Goal: Task Accomplishment & Management: Manage account settings

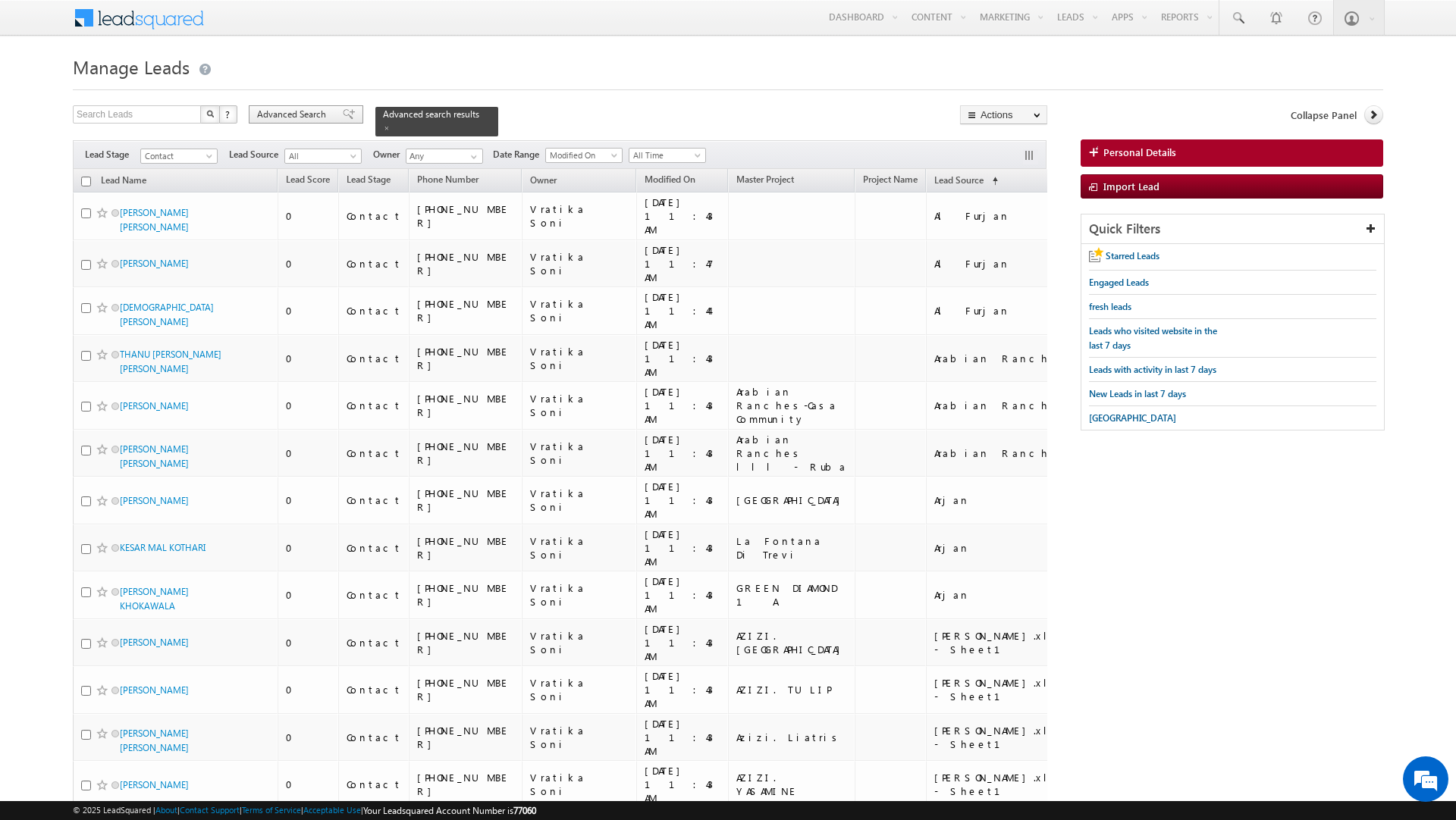
click at [301, 117] on span "Advanced Search" at bounding box center [294, 114] width 74 height 14
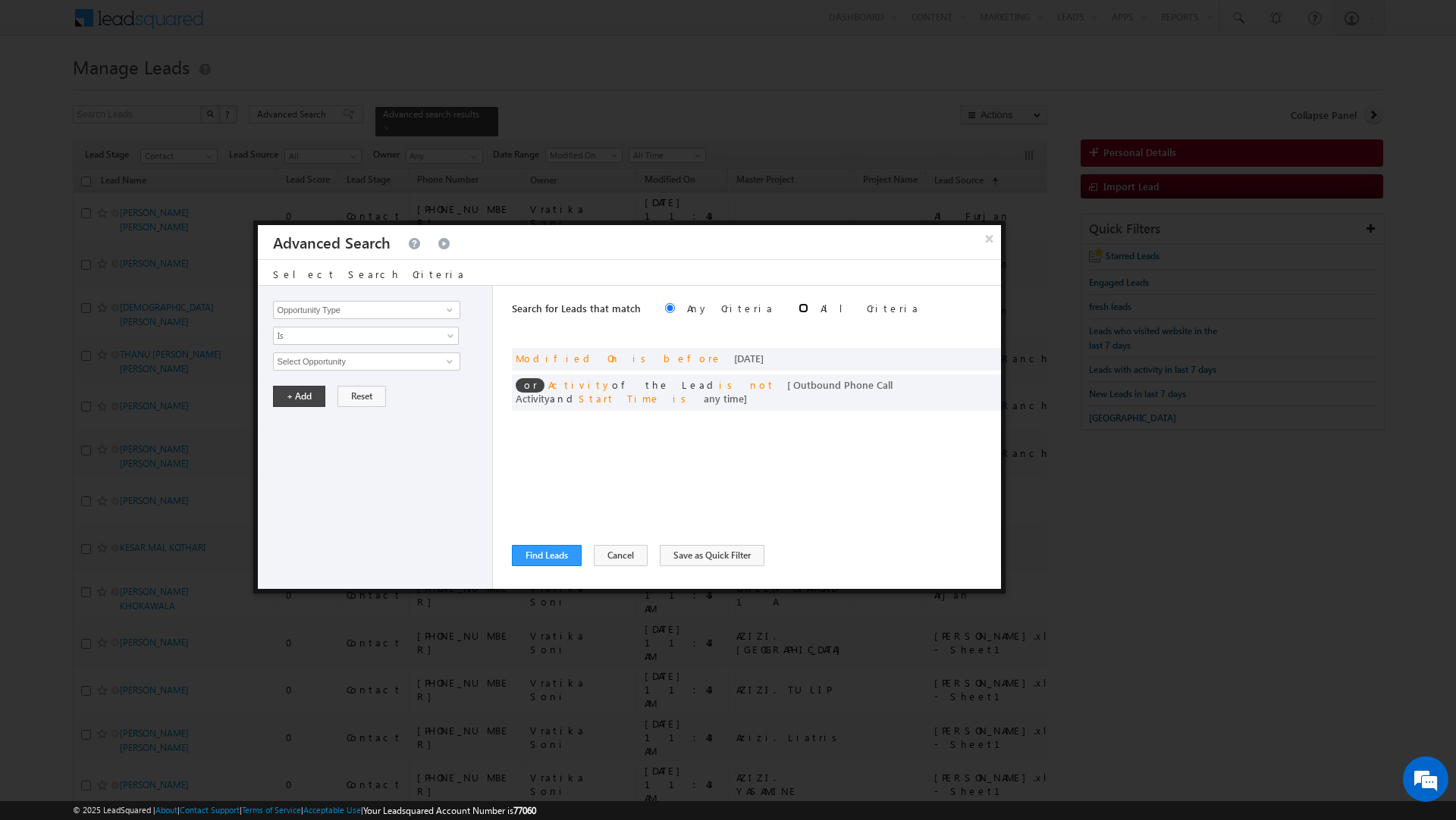
click at [798, 309] on input "radio" at bounding box center [804, 308] width 10 height 10
radio input "true"
click at [544, 551] on button "Find Leads" at bounding box center [546, 555] width 70 height 21
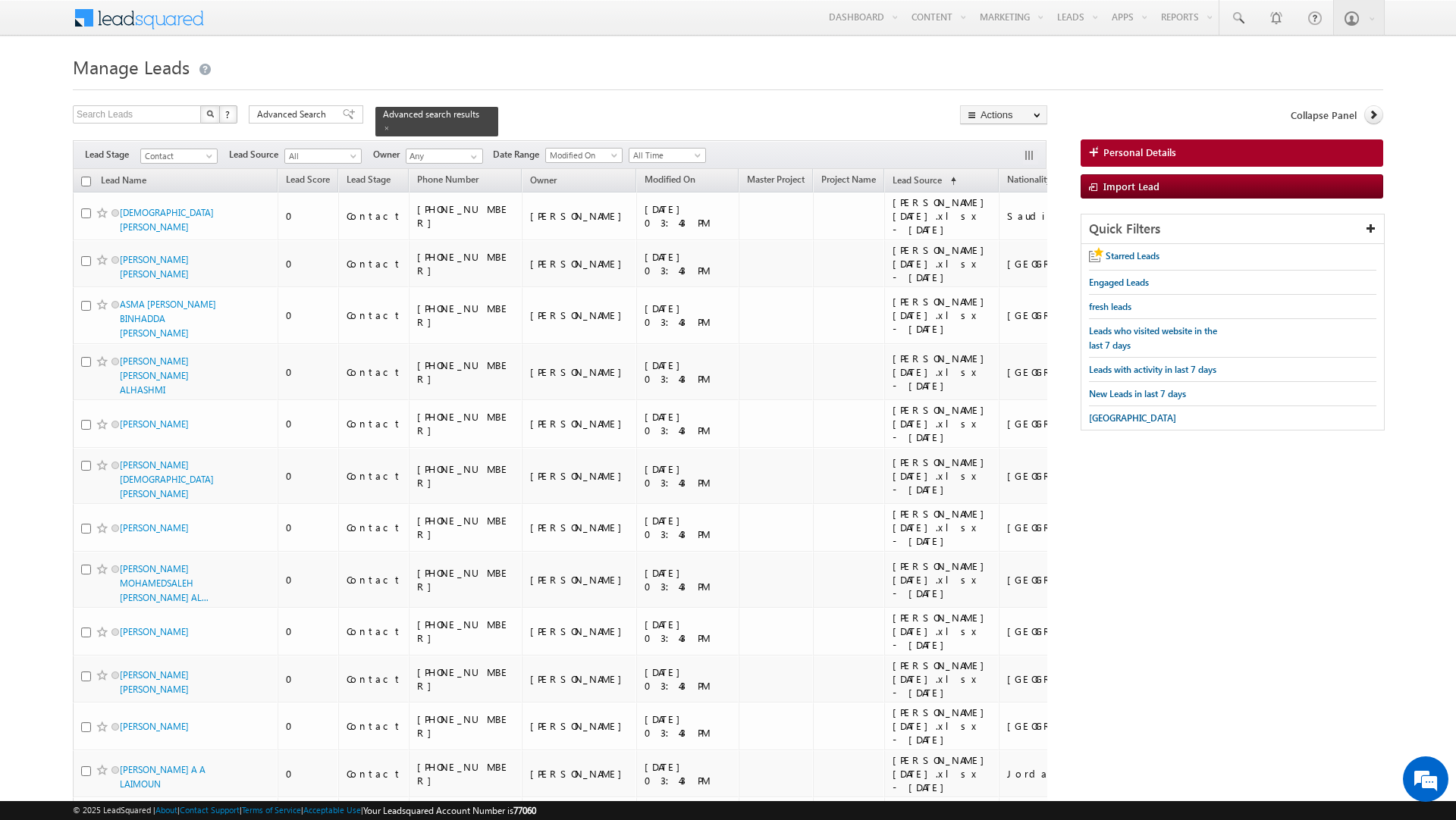
click at [87, 181] on input "checkbox" at bounding box center [87, 181] width 10 height 10
checkbox input "true"
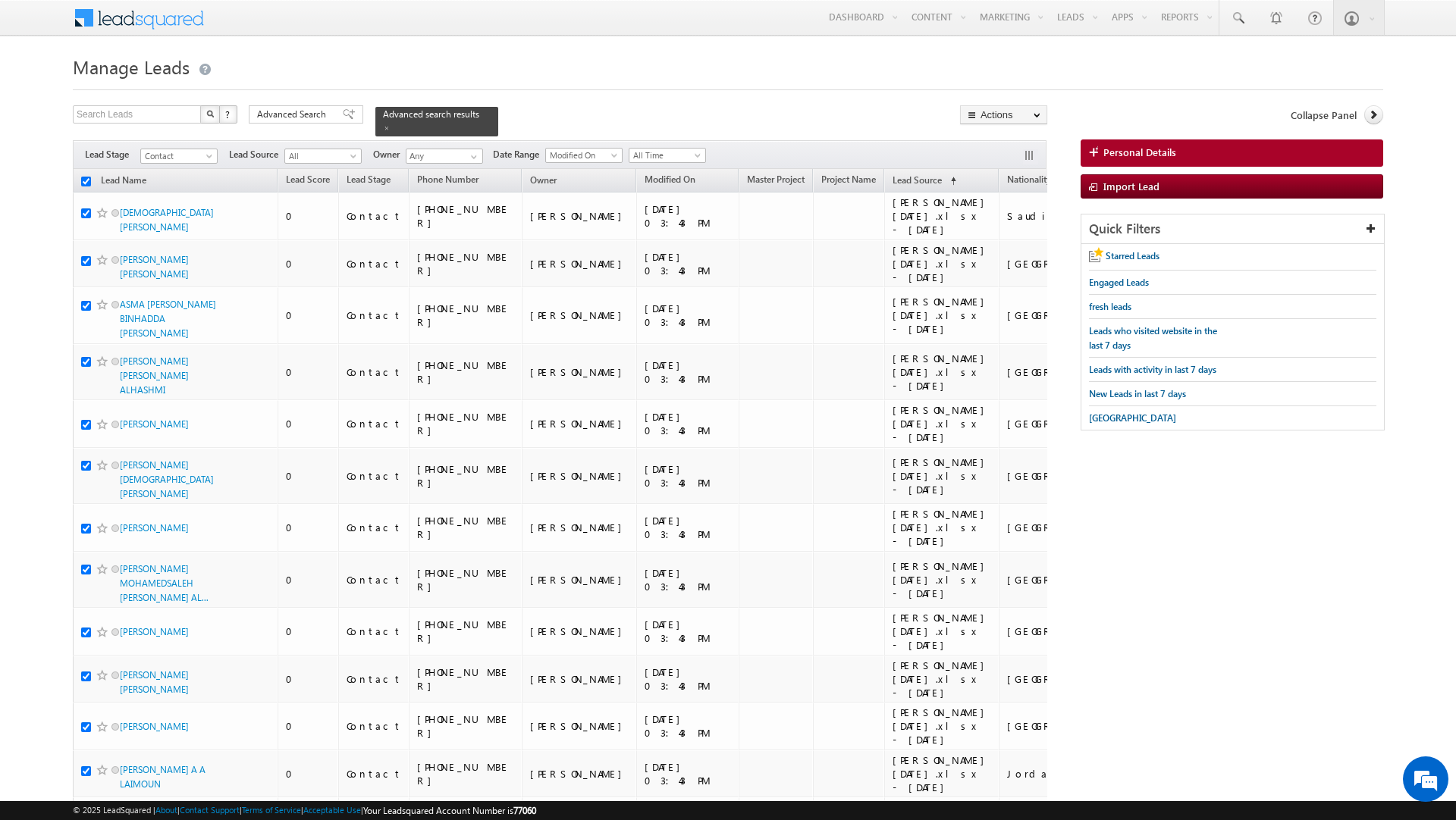
checkbox input "true"
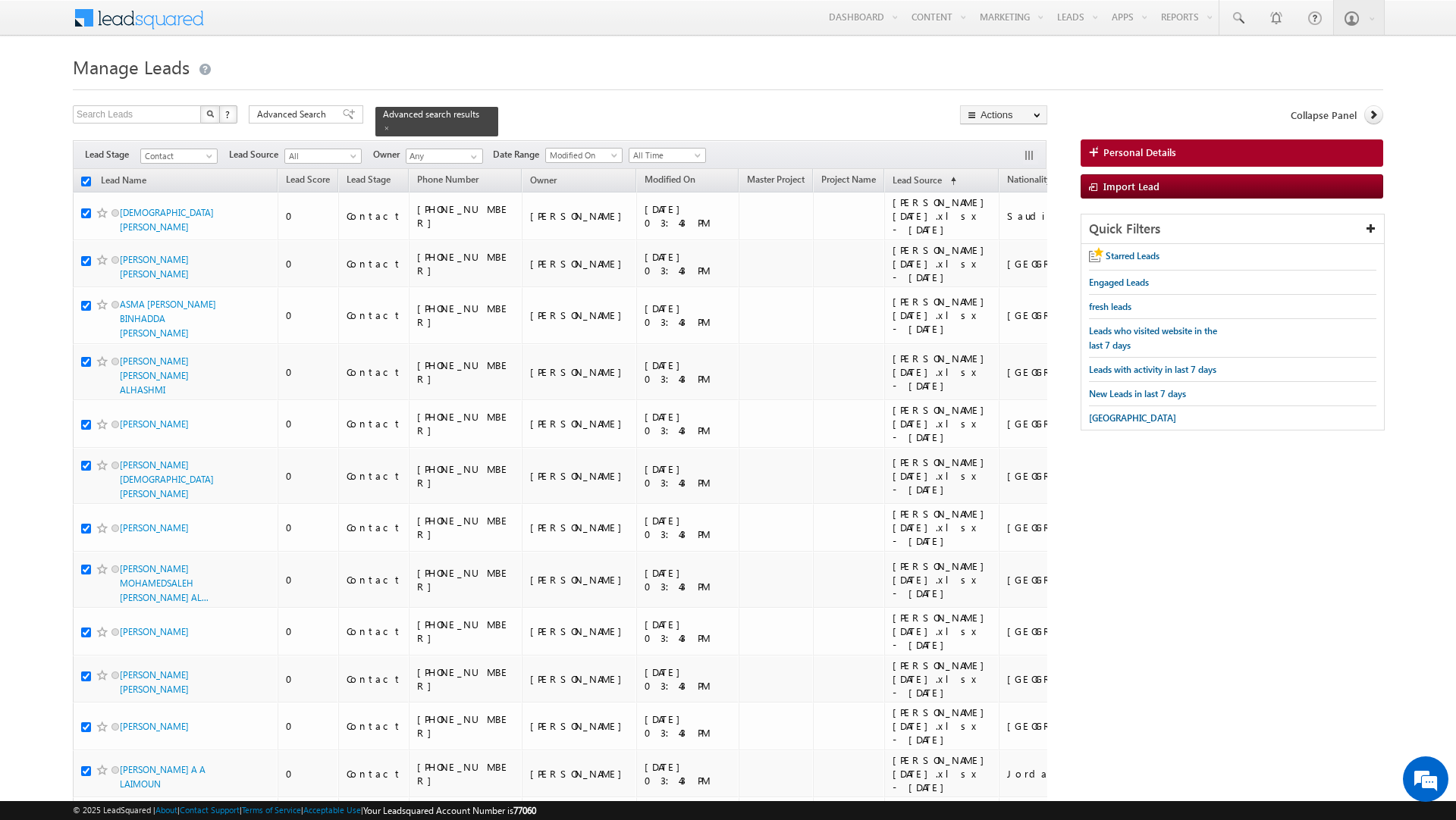
checkbox input "true"
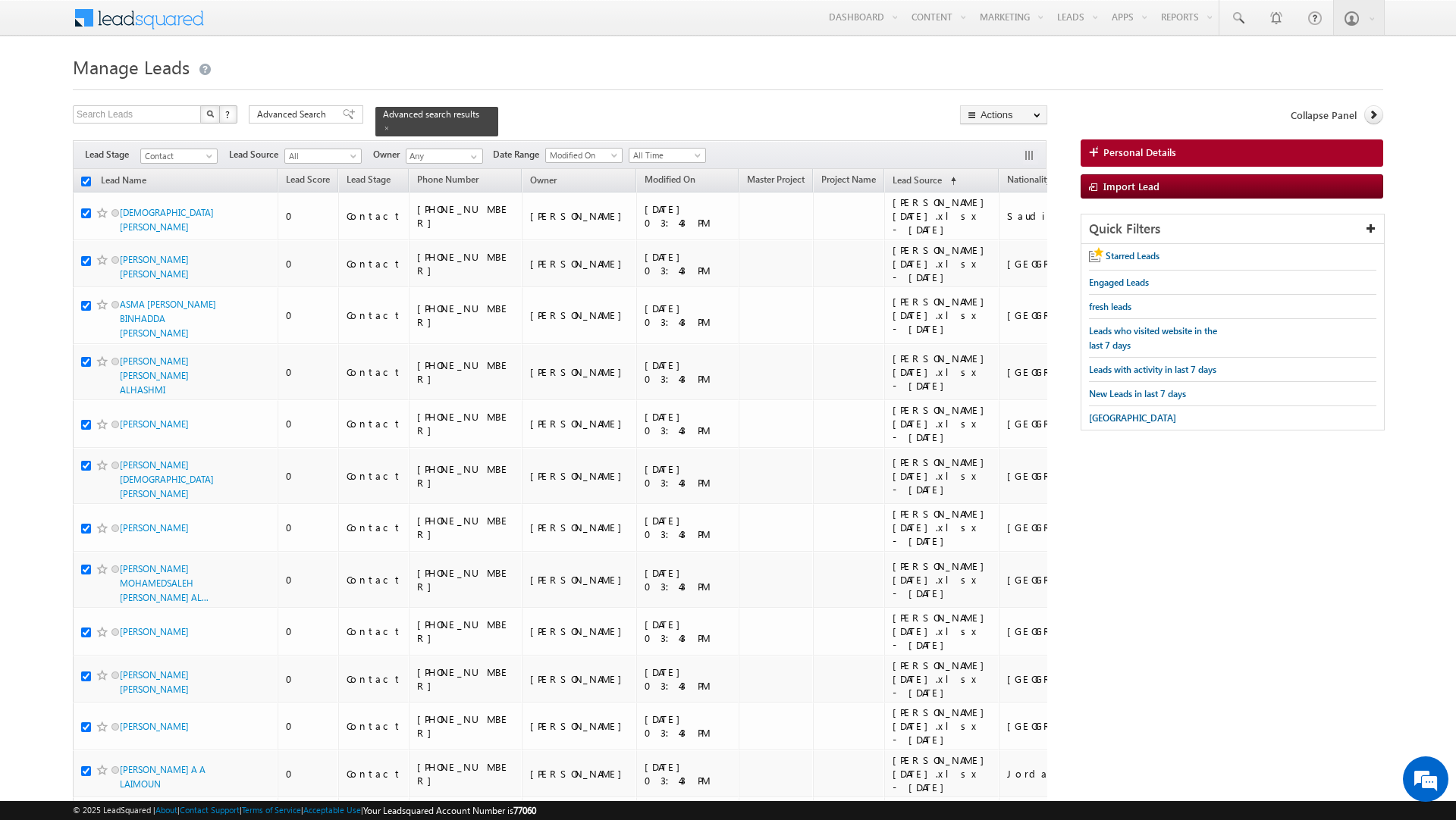
checkbox input "true"
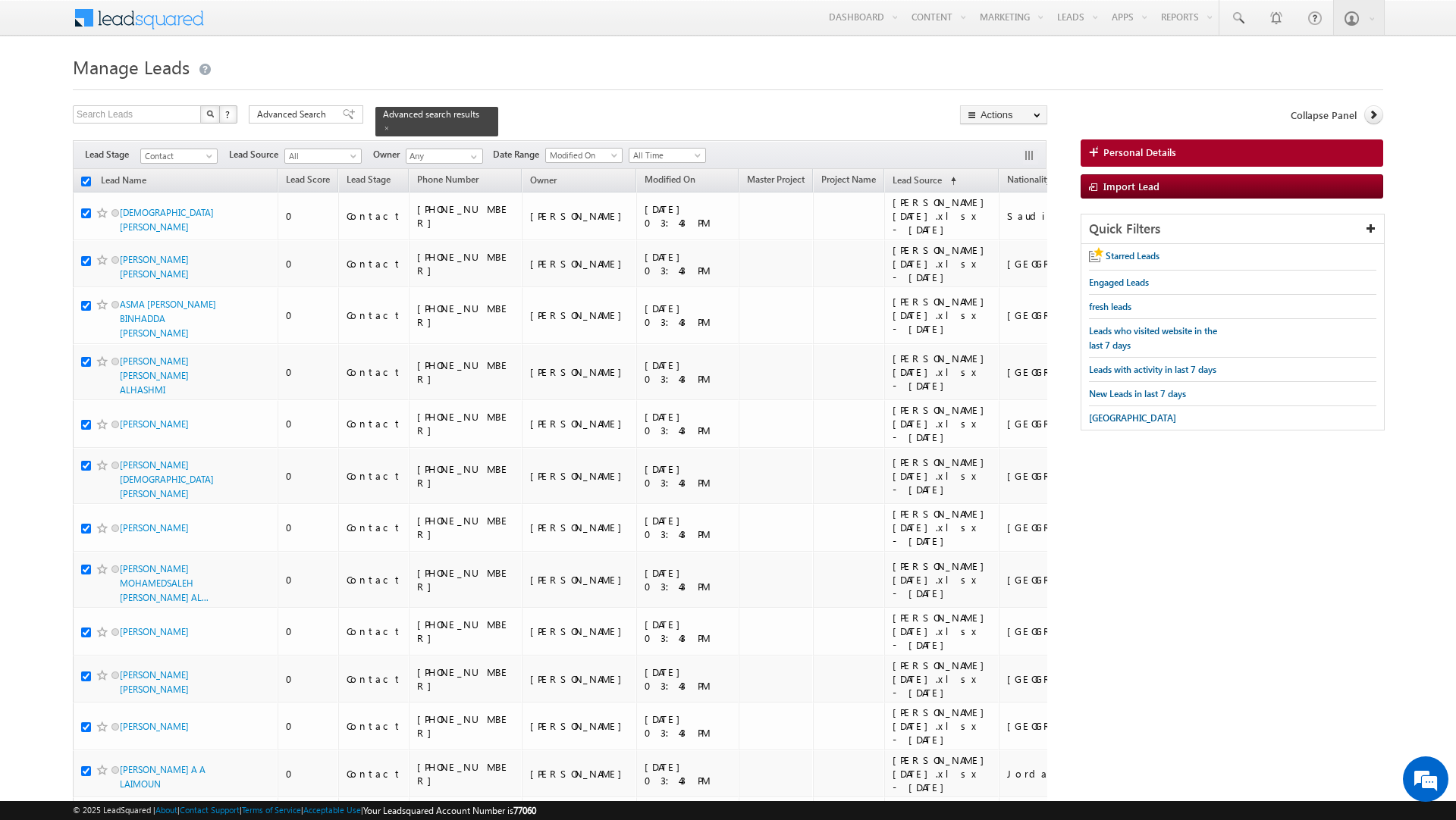
checkbox input "true"
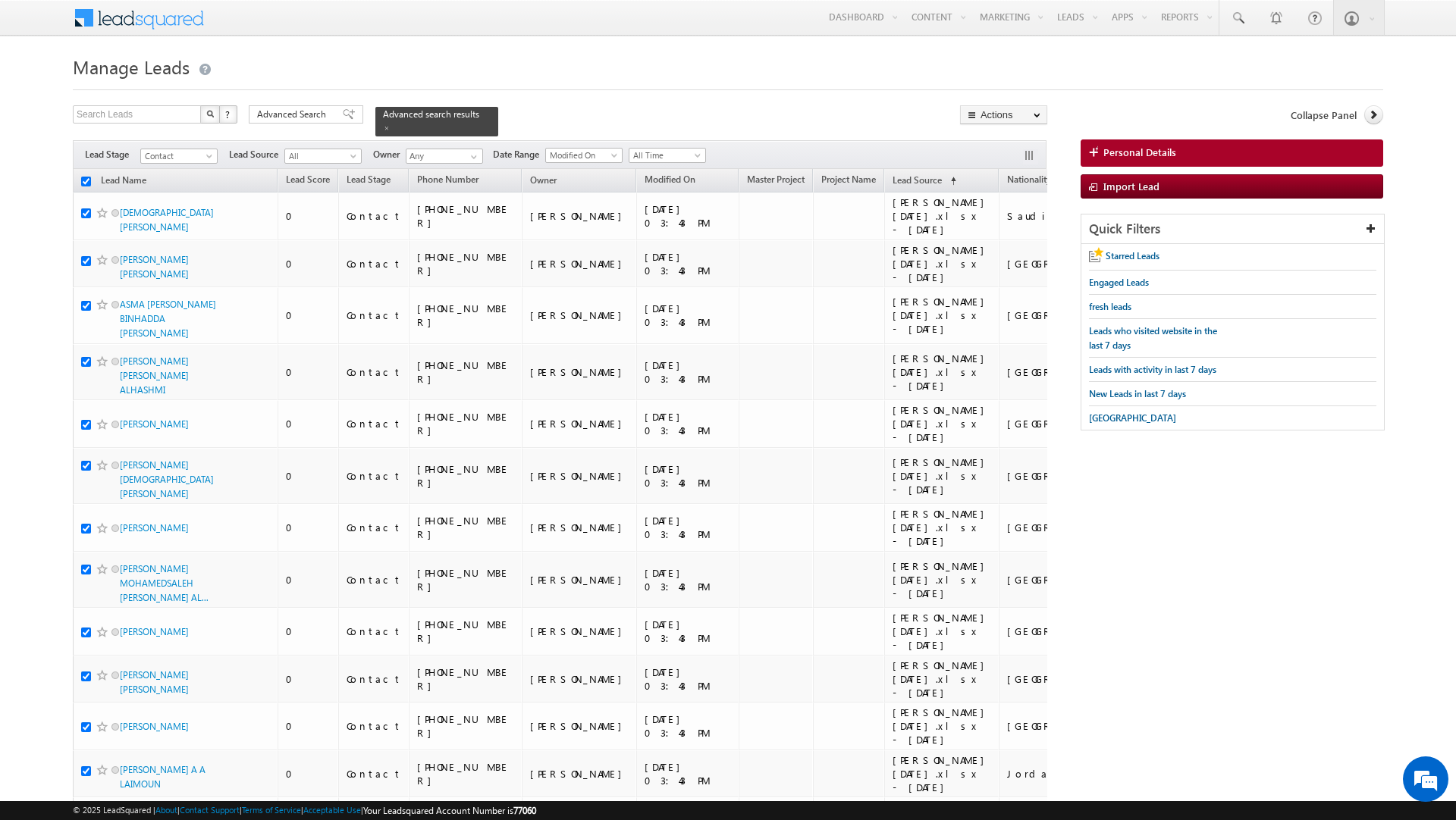
checkbox input "true"
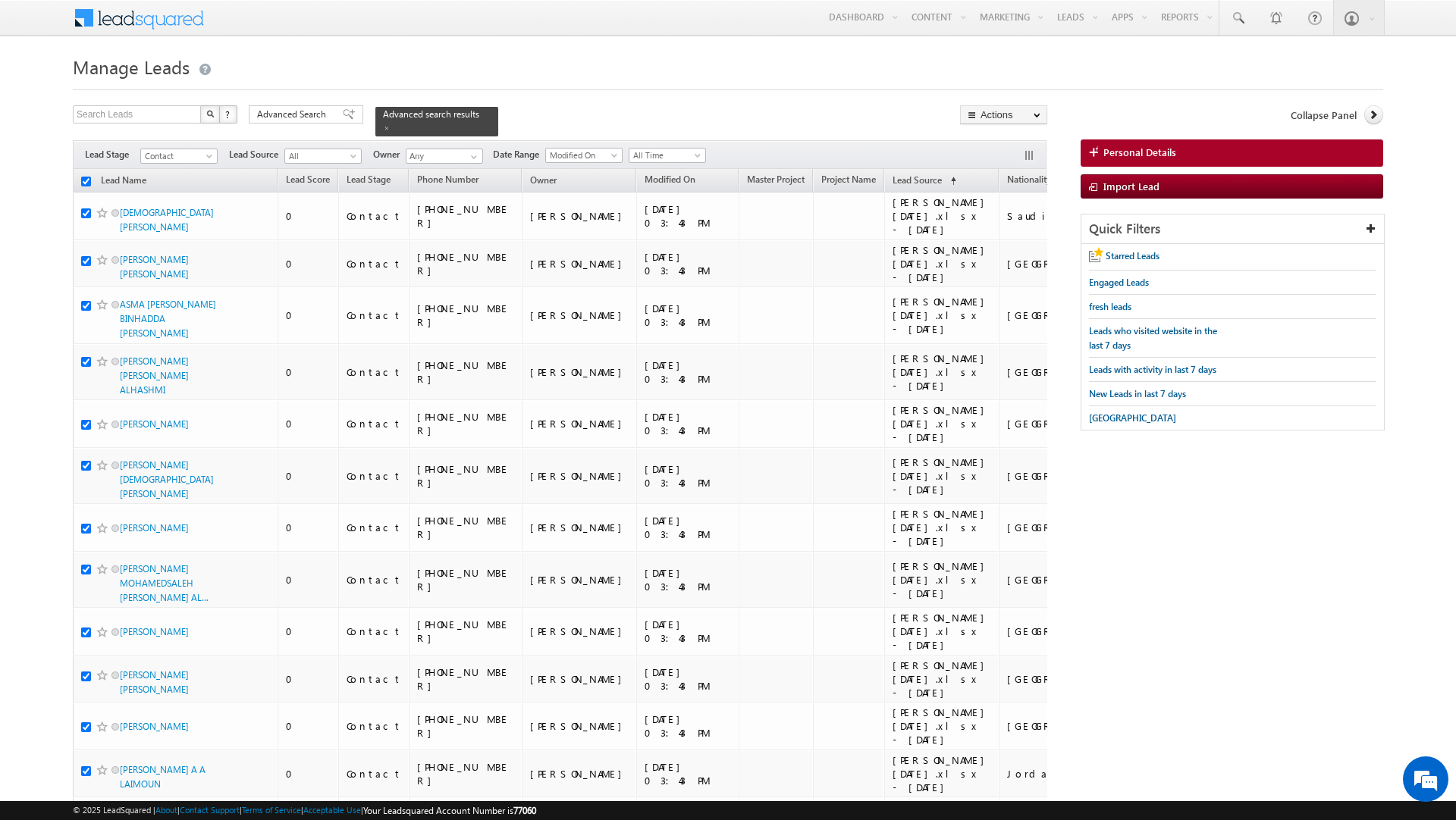
checkbox input "true"
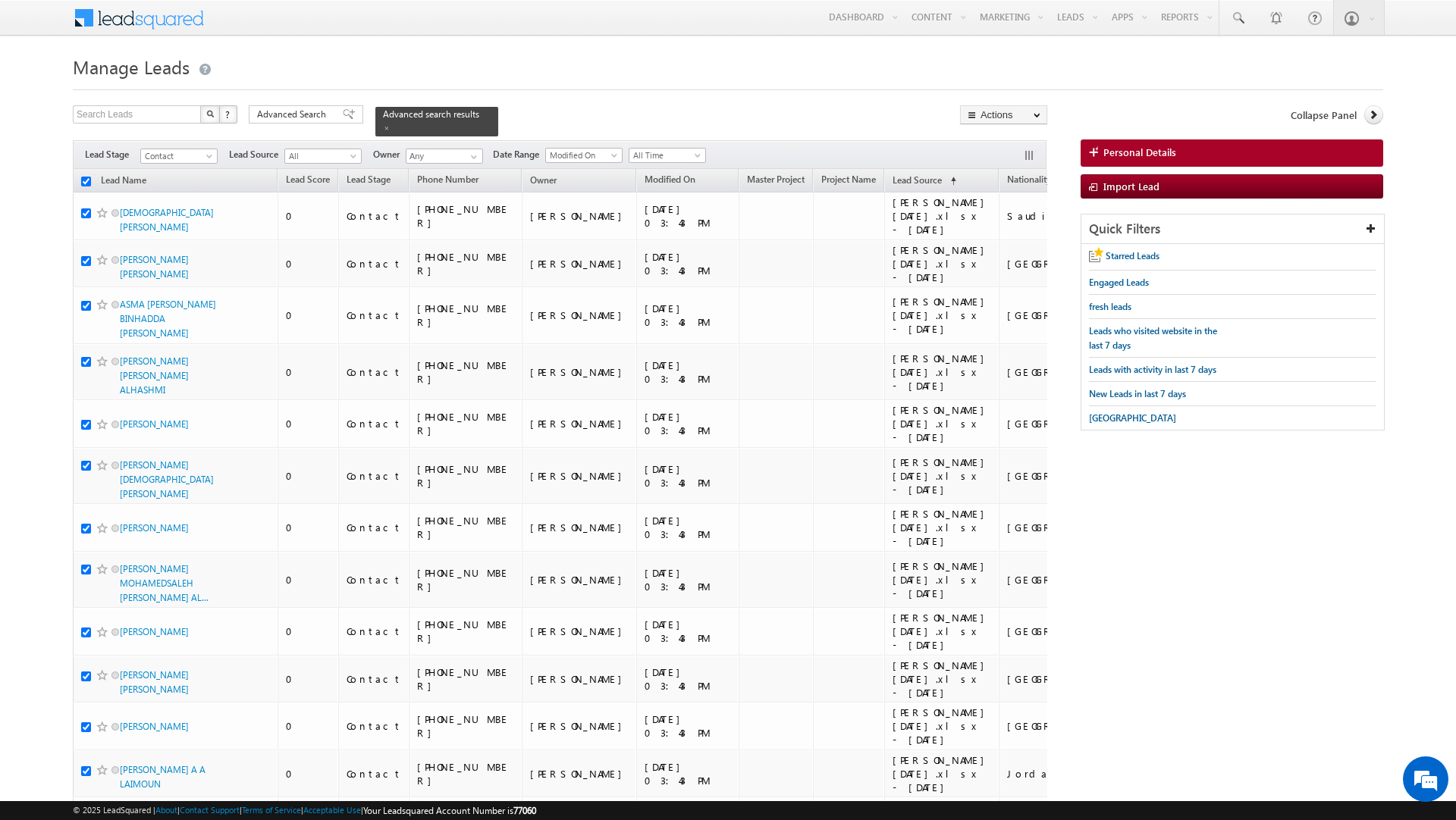
checkbox input "true"
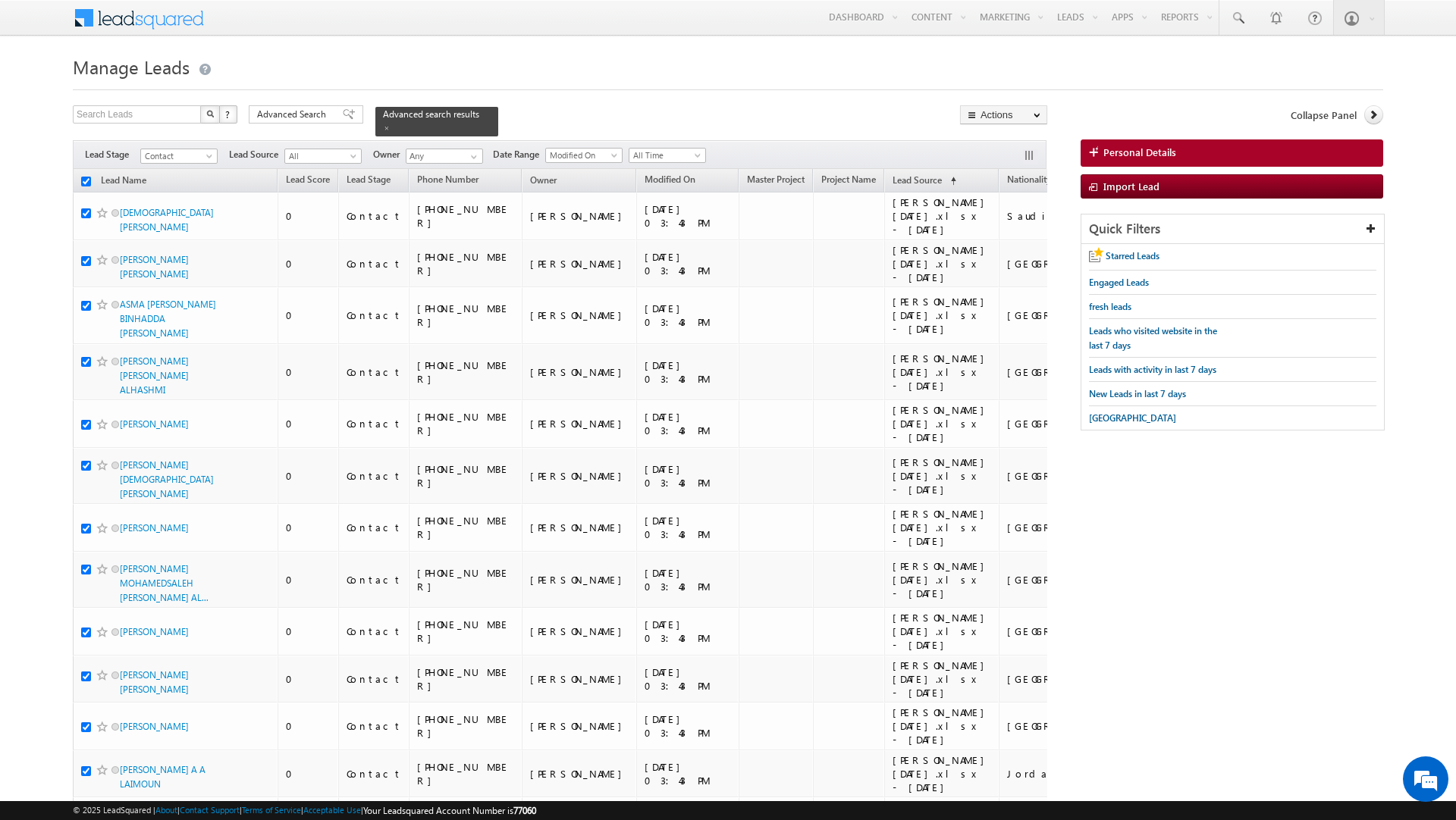
checkbox input "true"
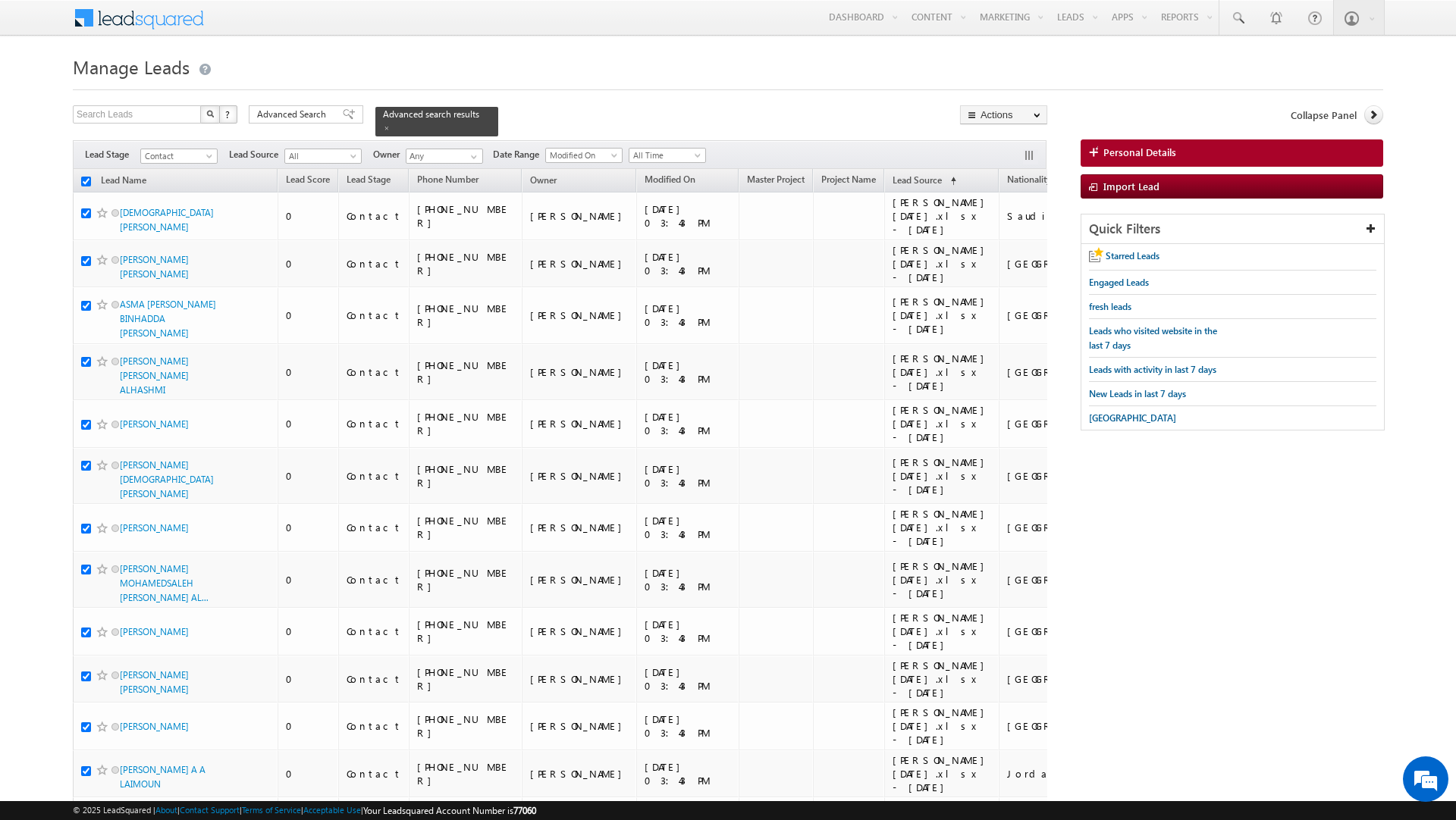
checkbox input "true"
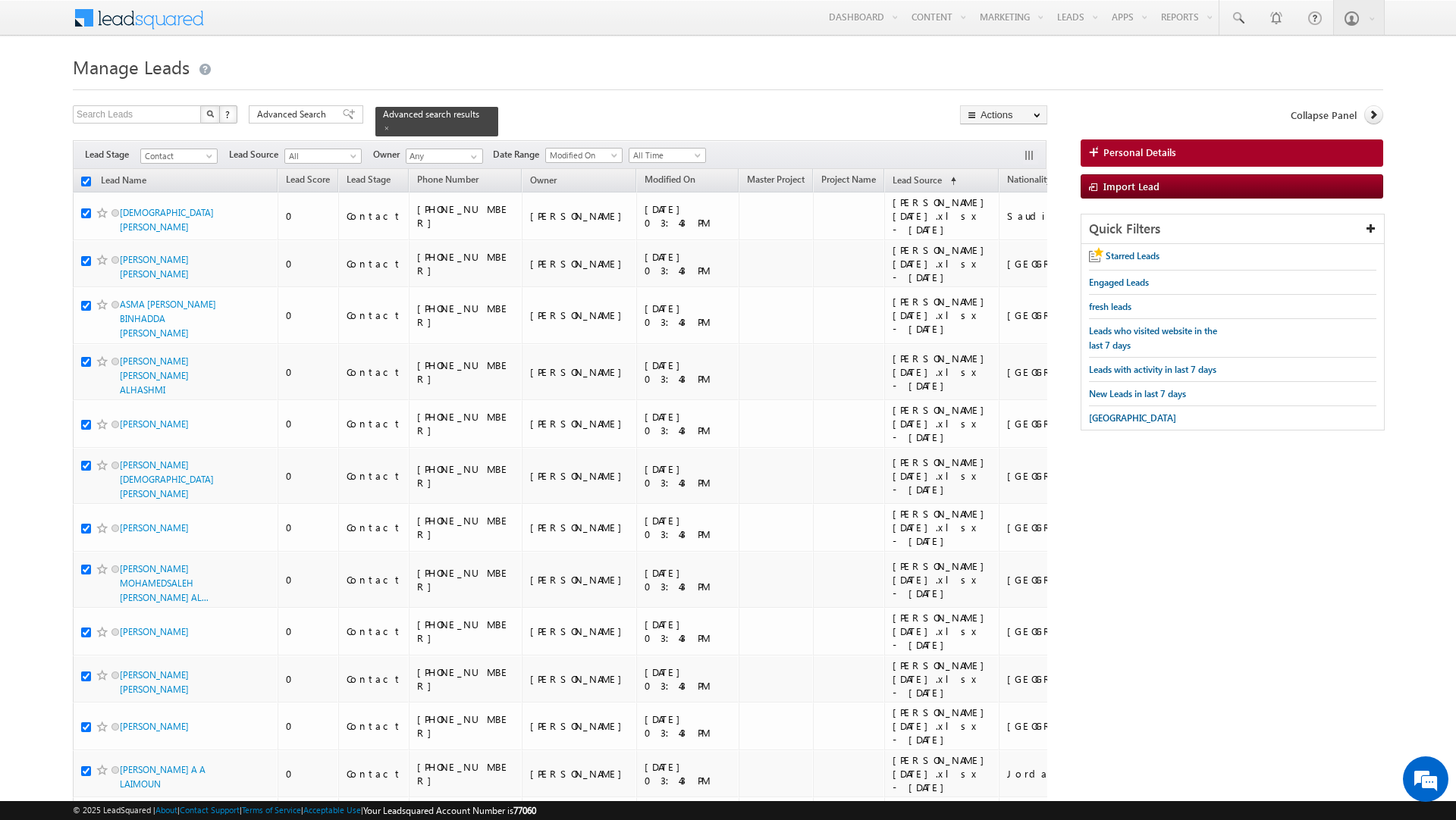
checkbox input "true"
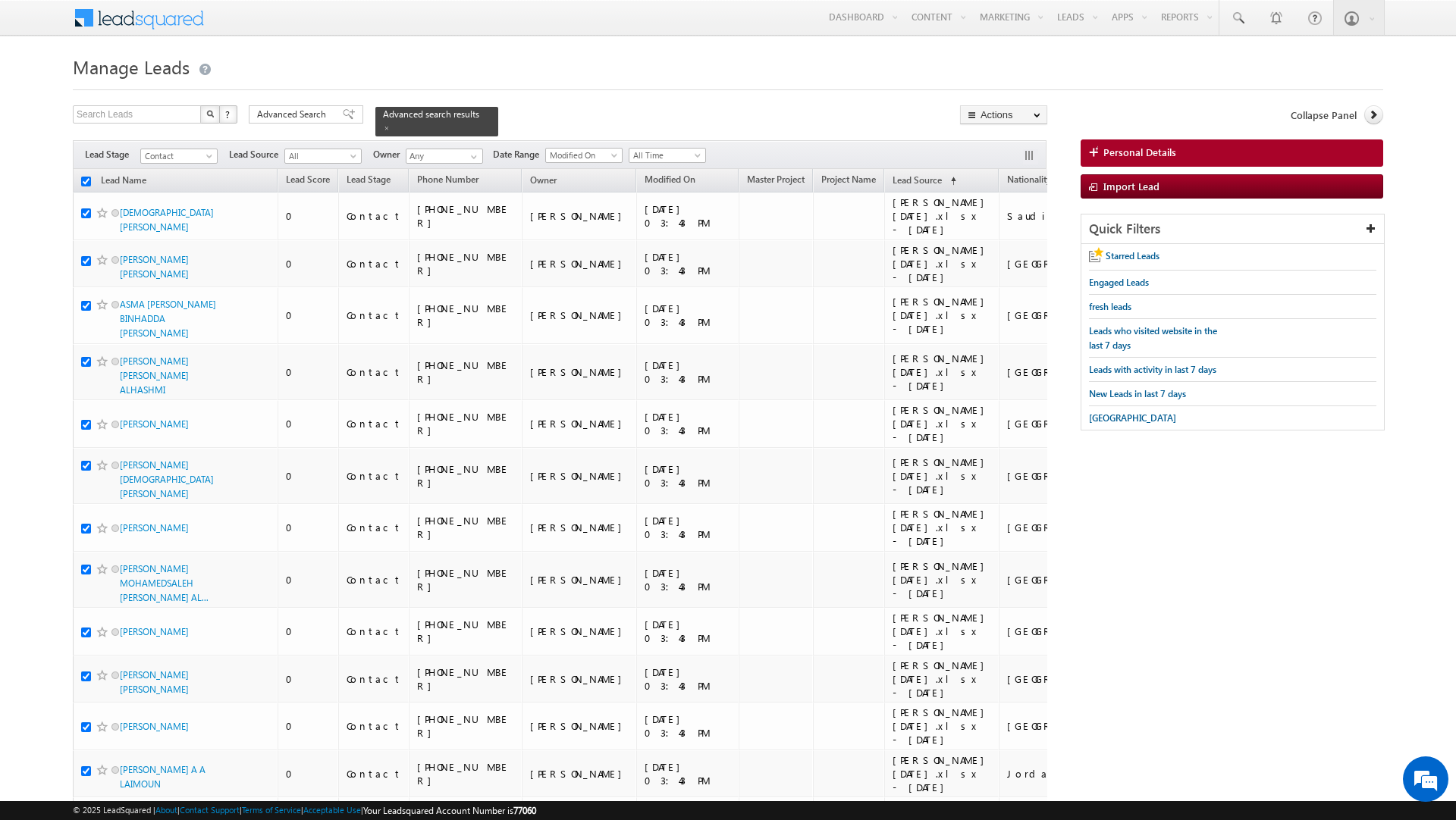
checkbox input "true"
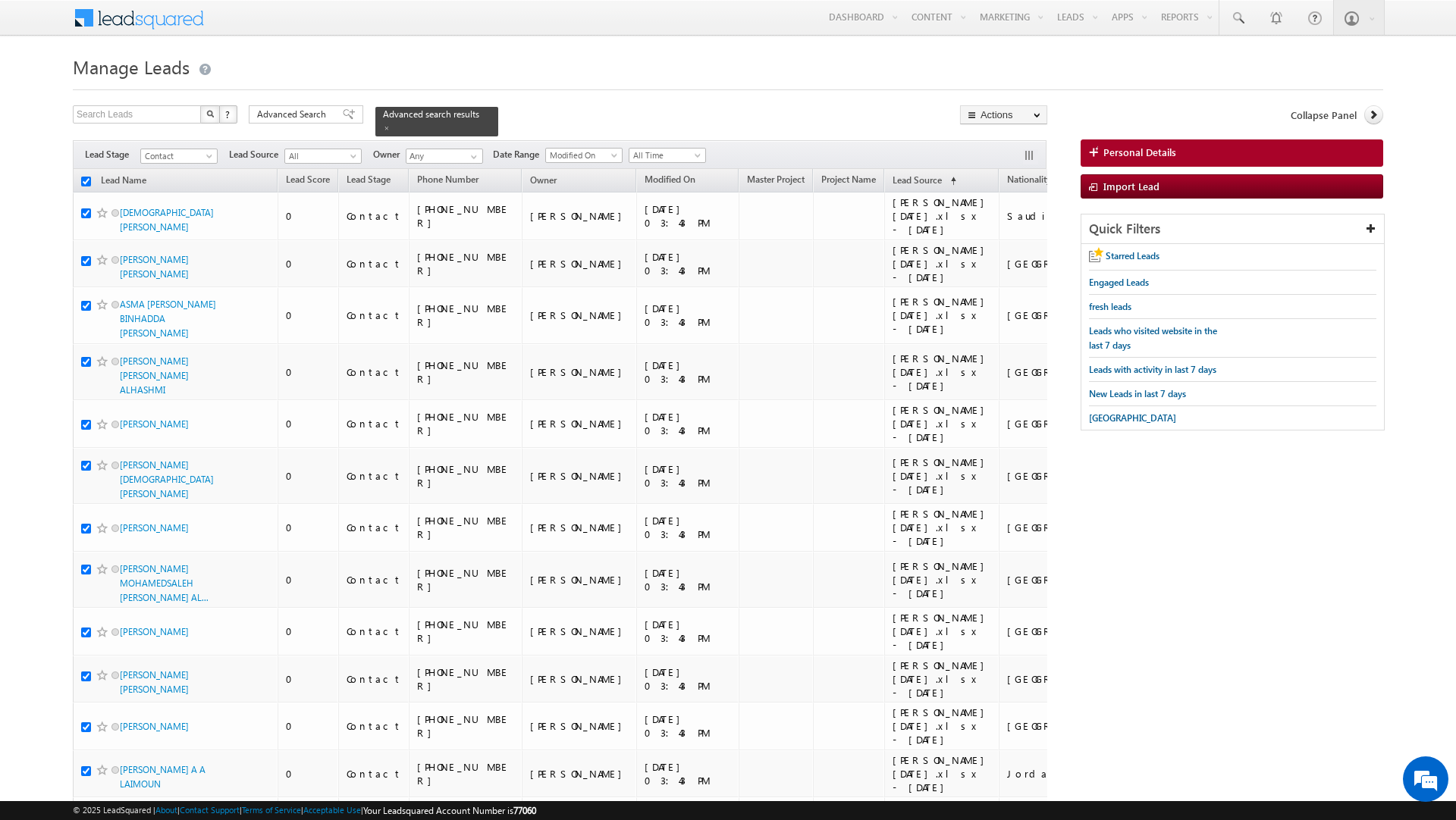
checkbox input "true"
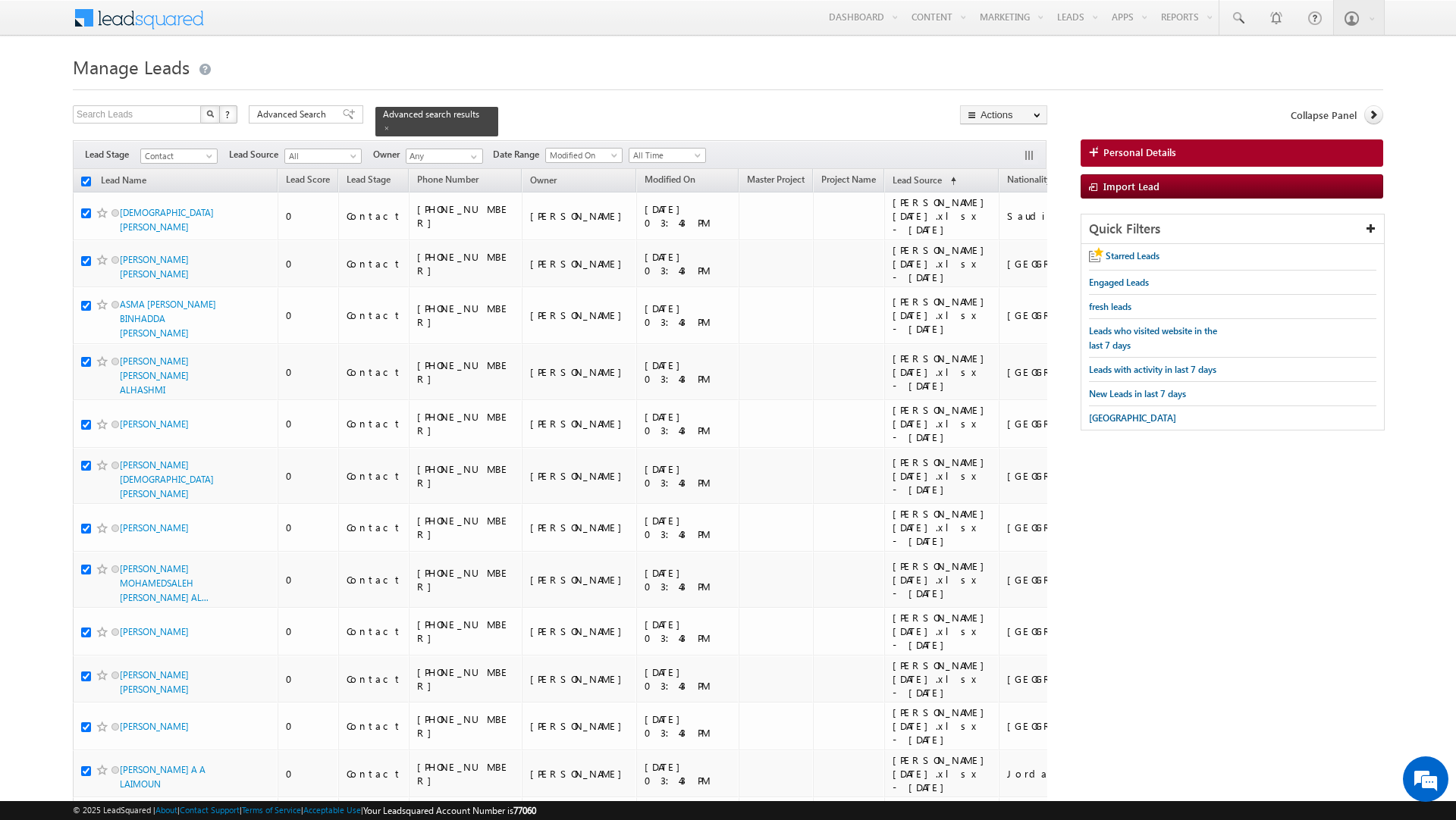
checkbox input "true"
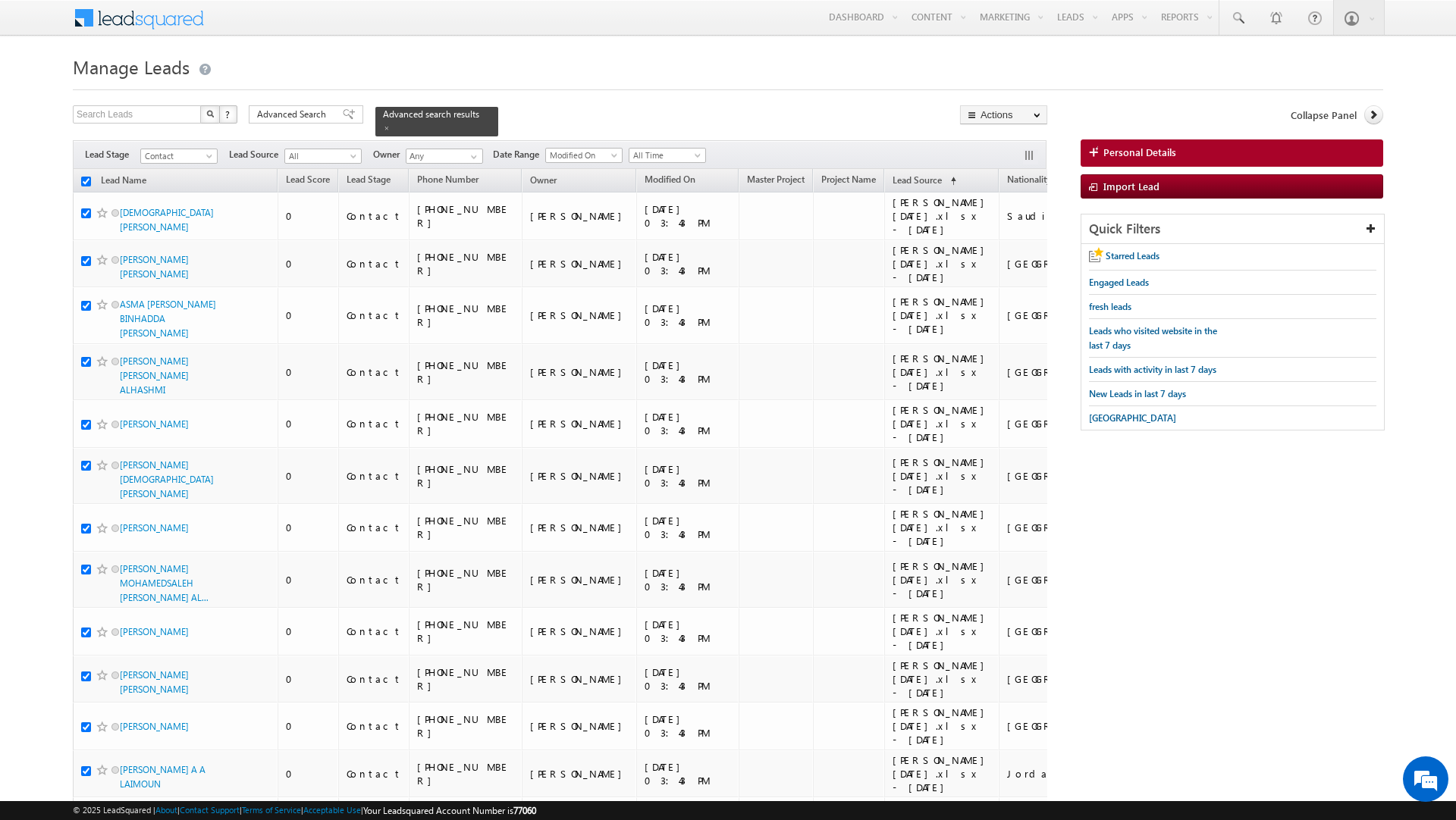
checkbox input "true"
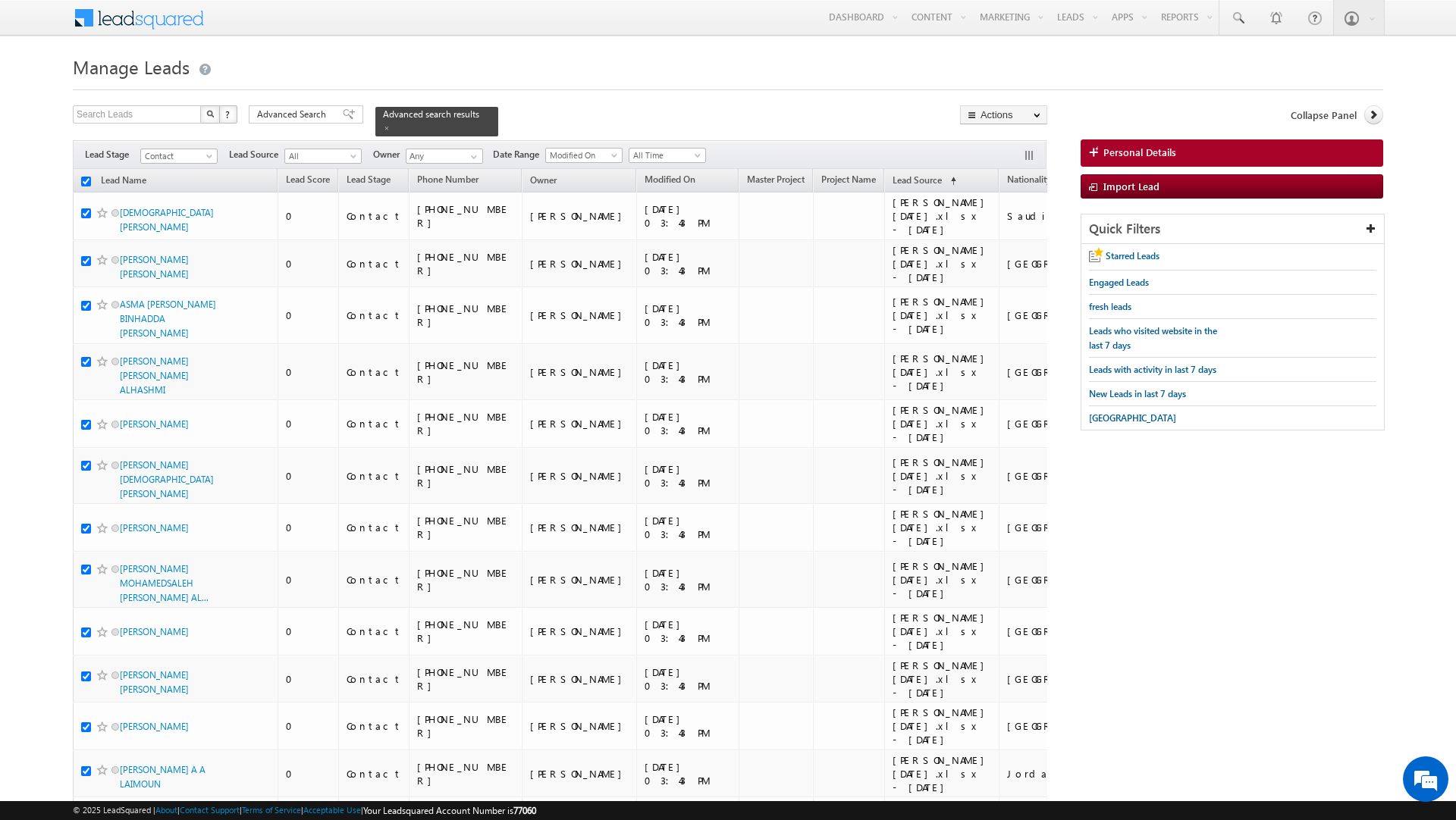
checkbox input "true"
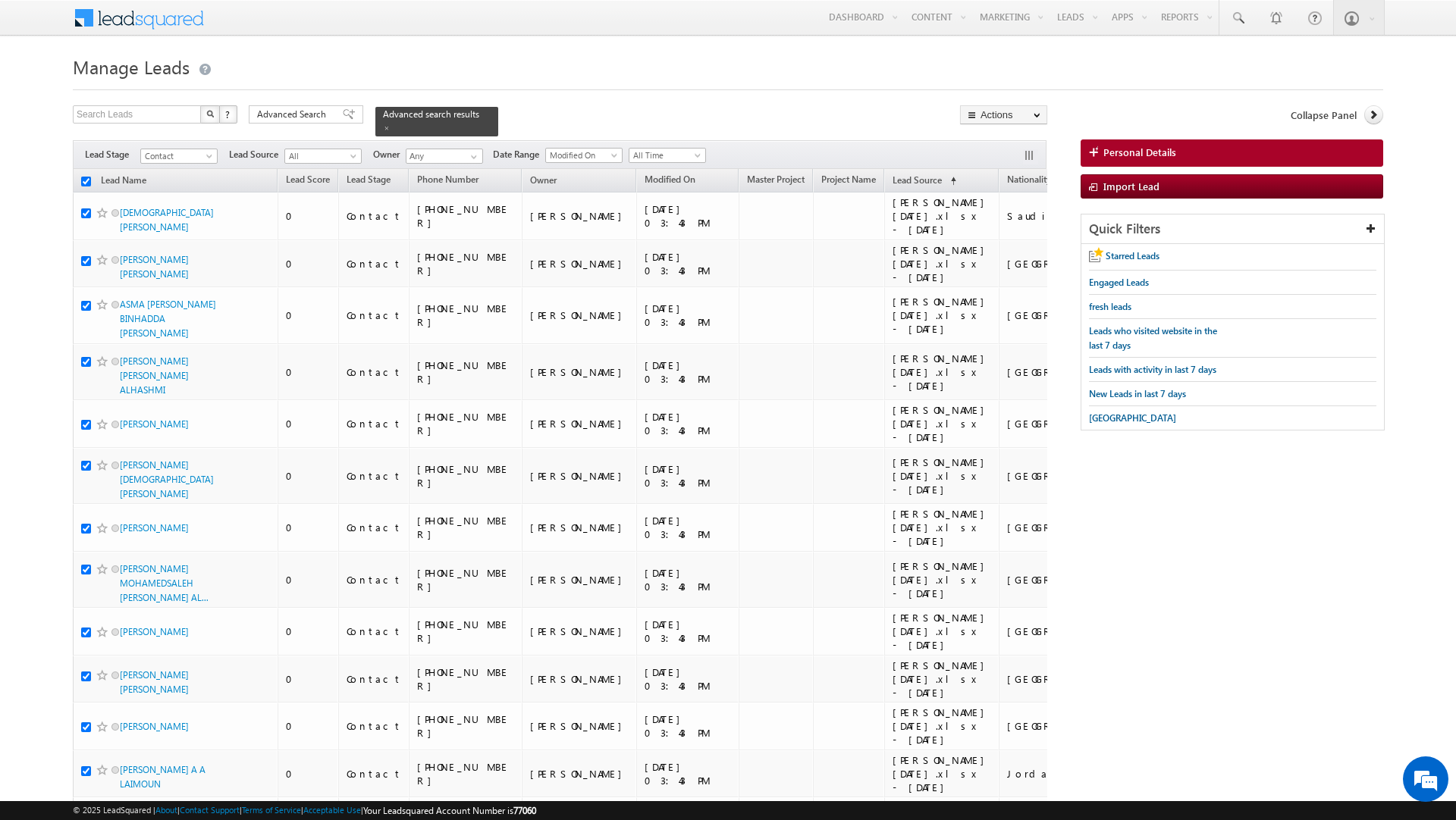
checkbox input "true"
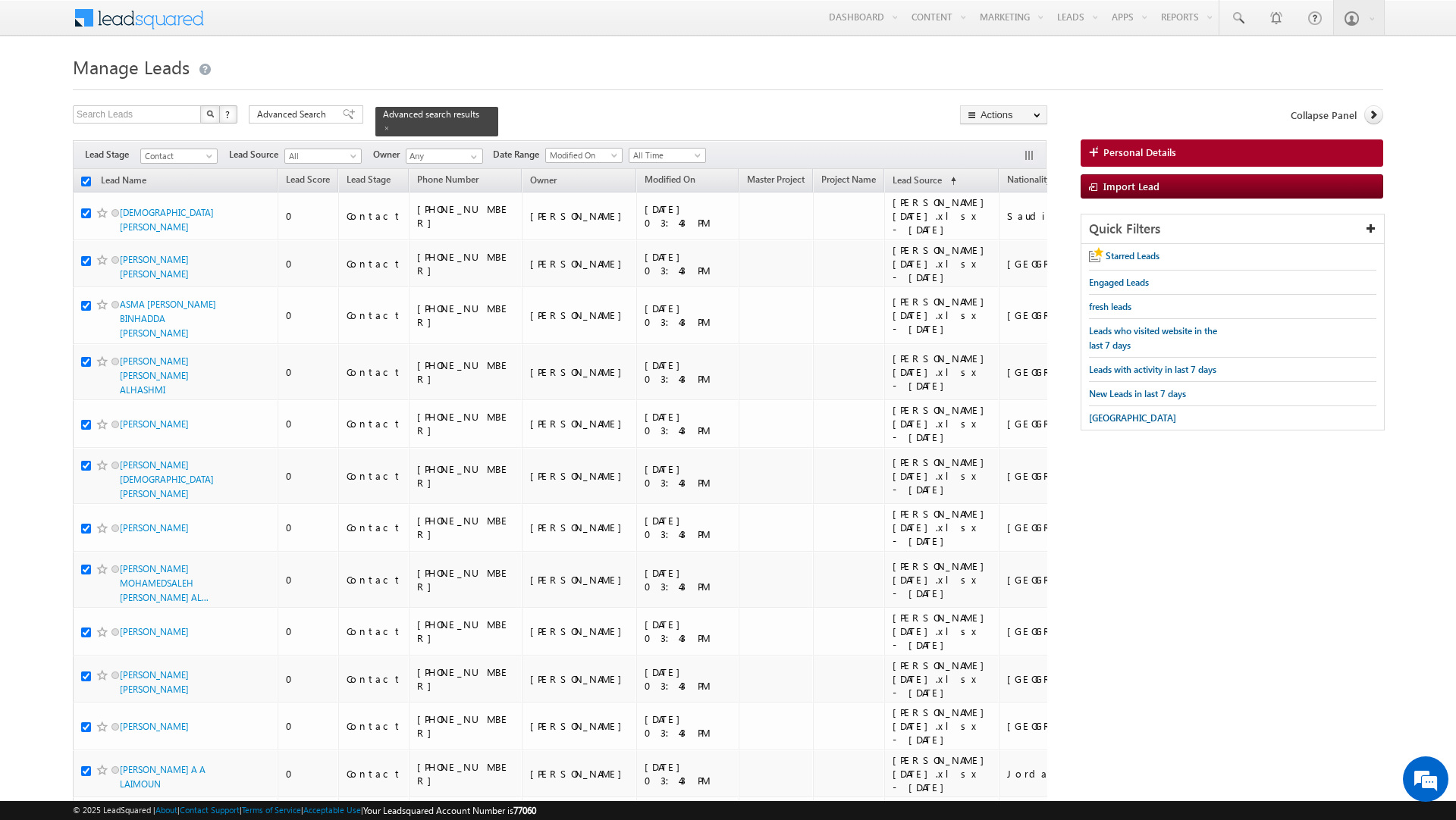
checkbox input "true"
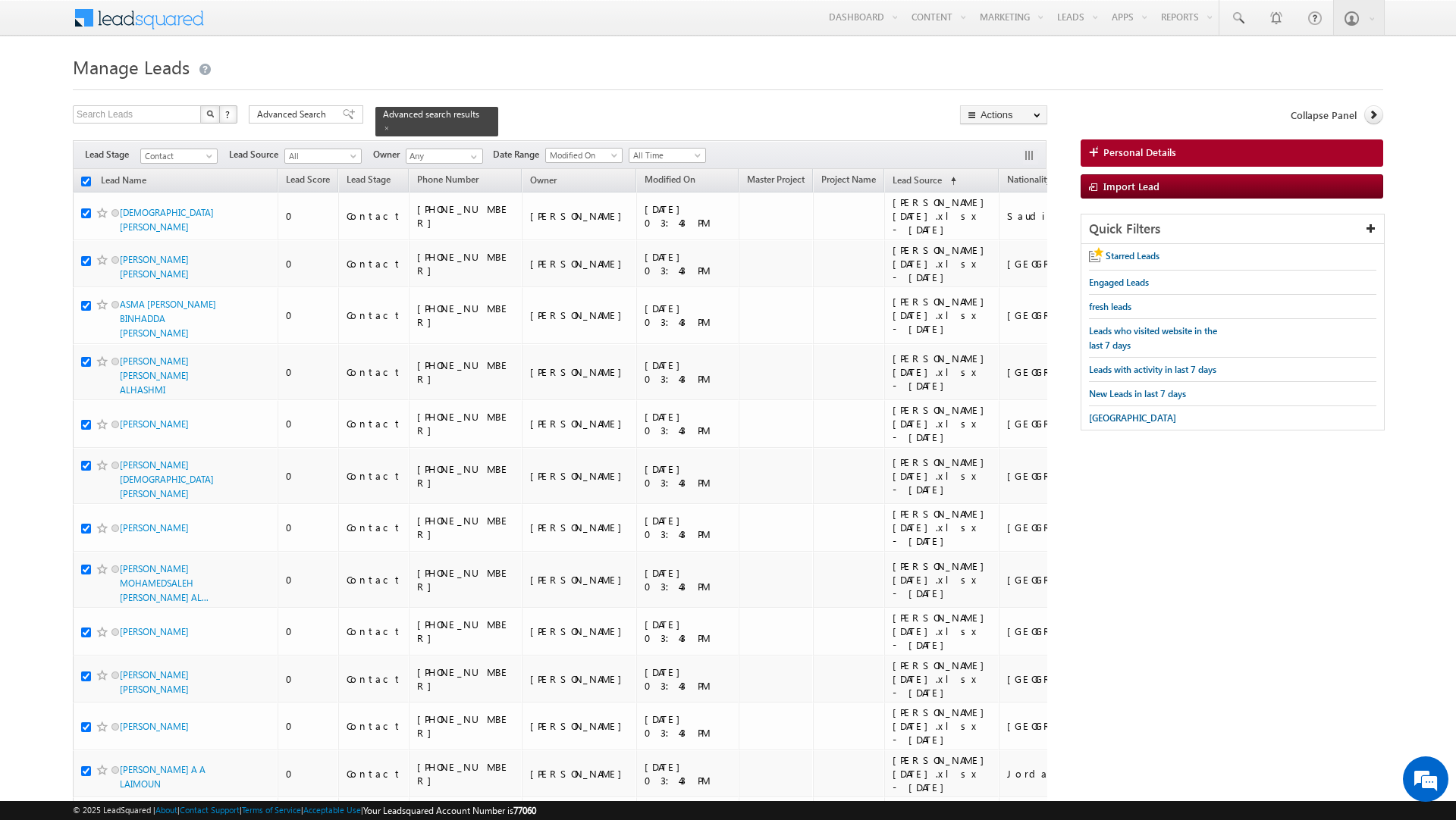
checkbox input "true"
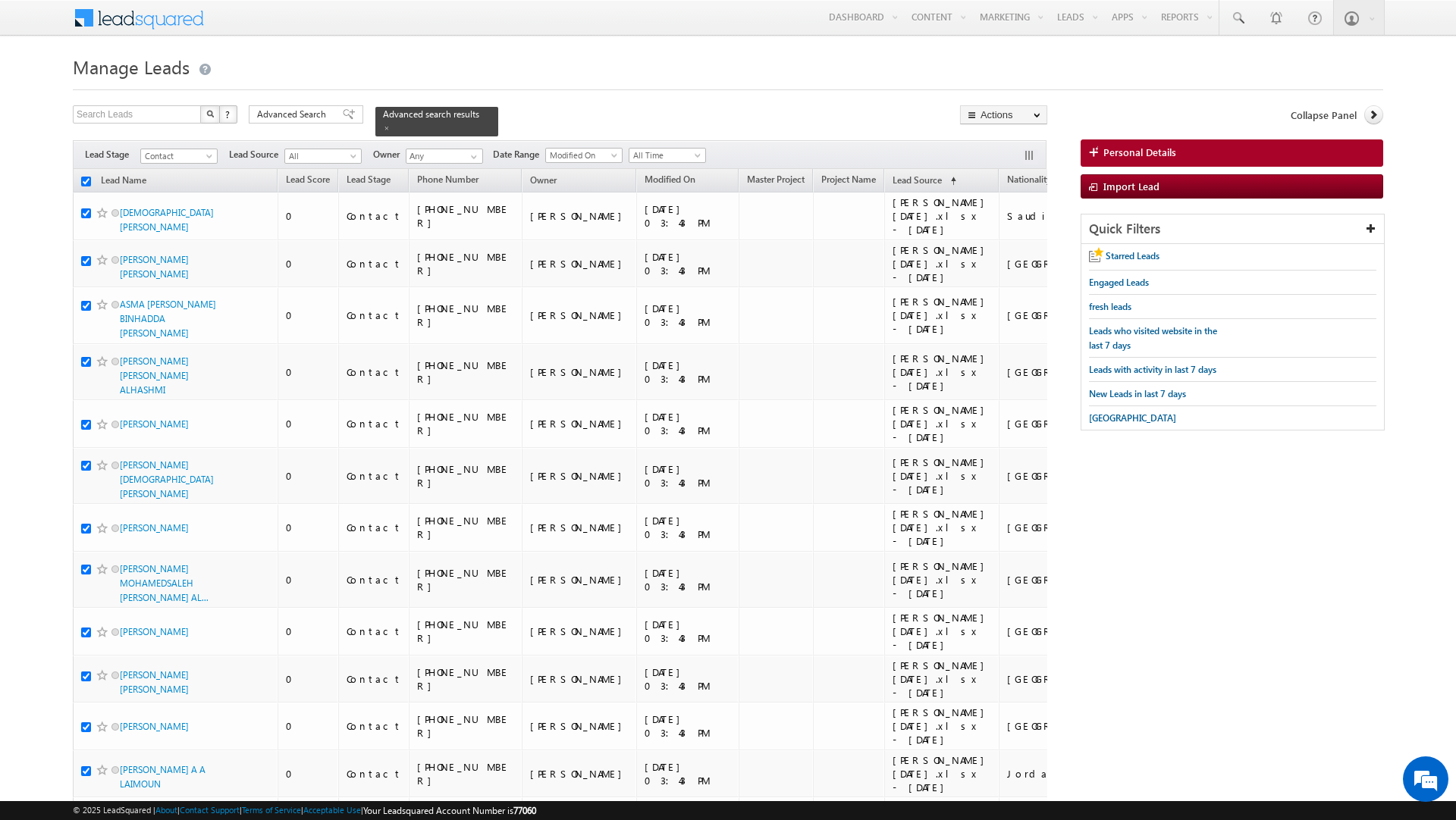
checkbox input "true"
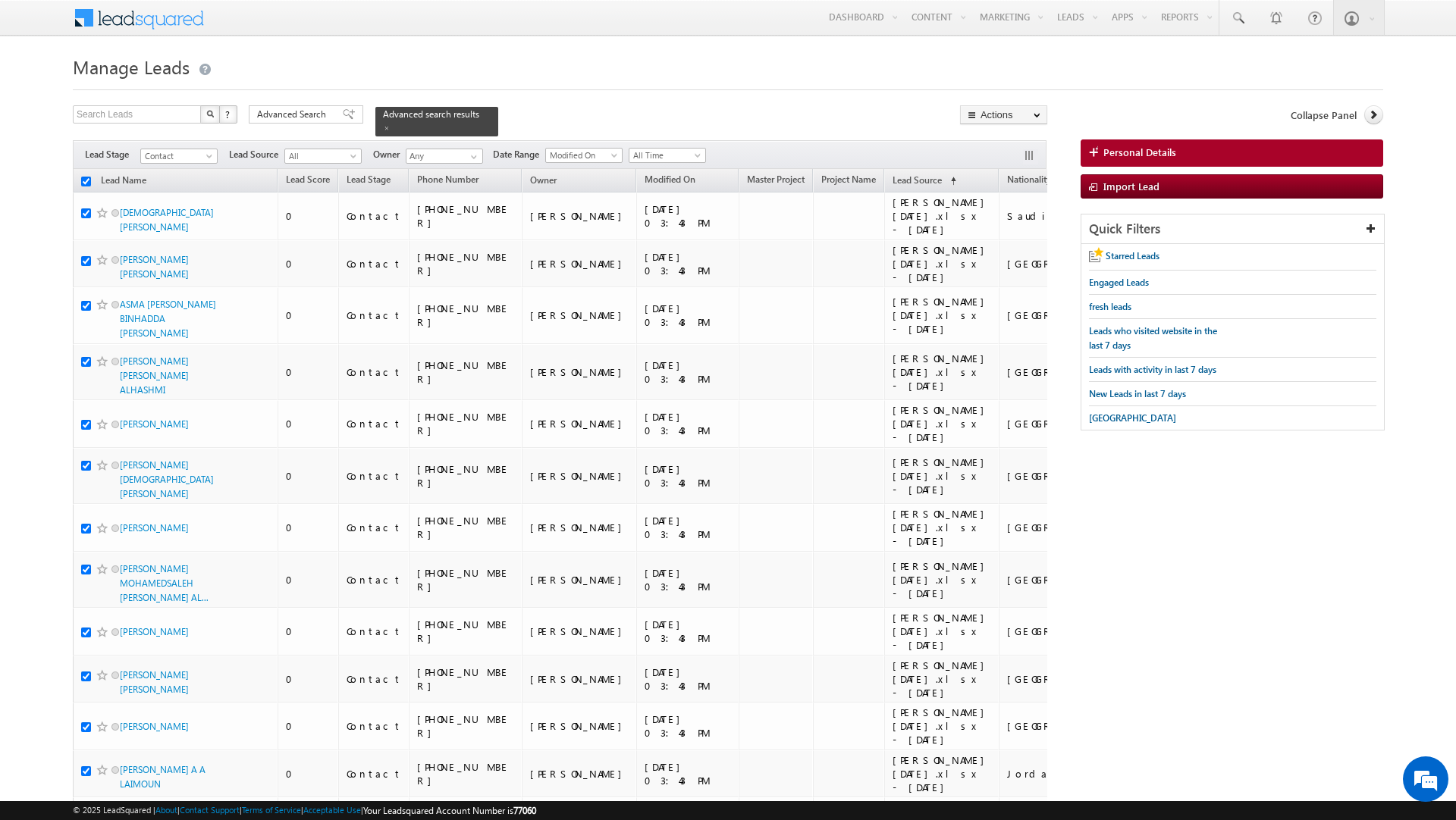
checkbox input "true"
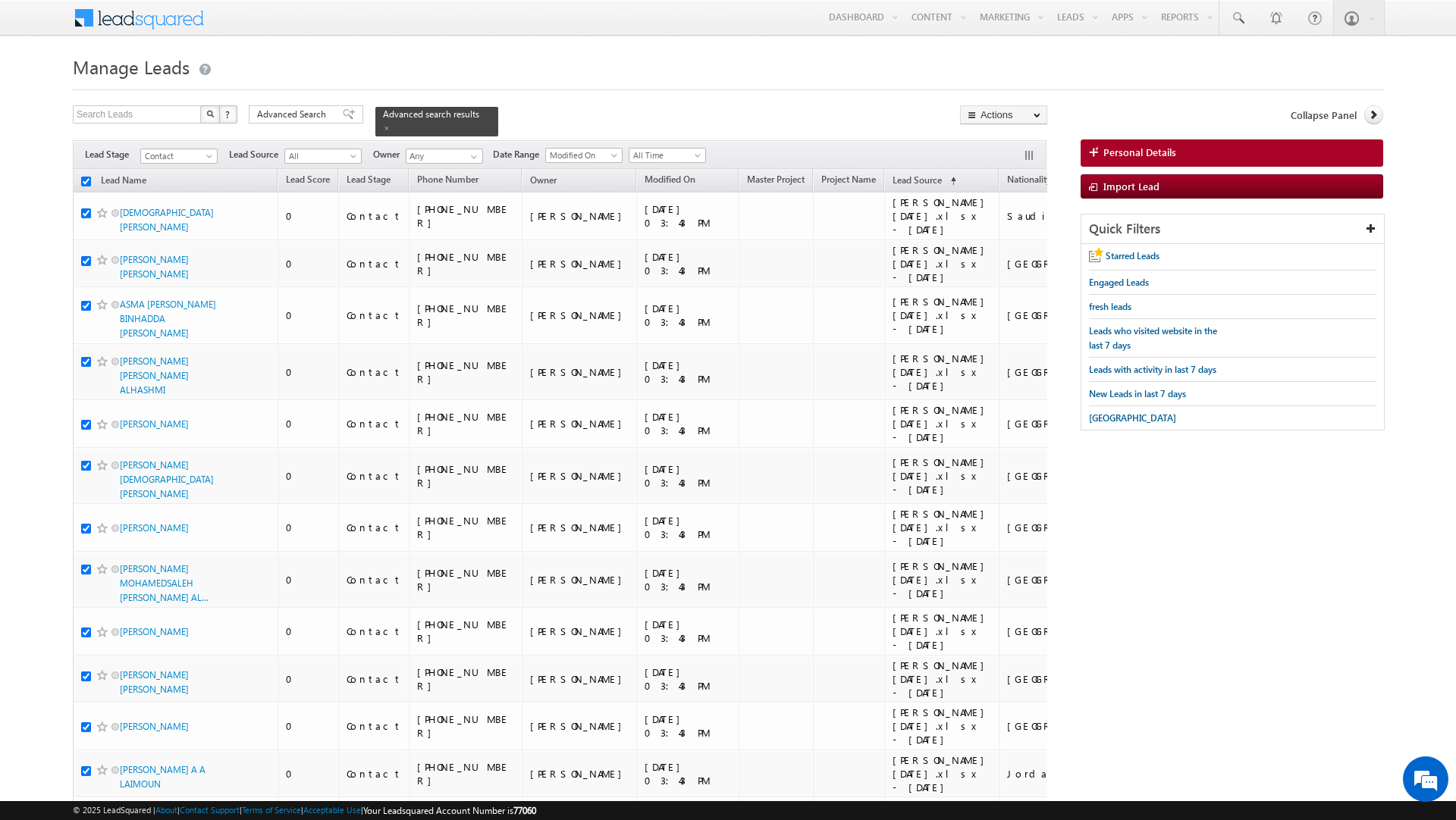
checkbox input "true"
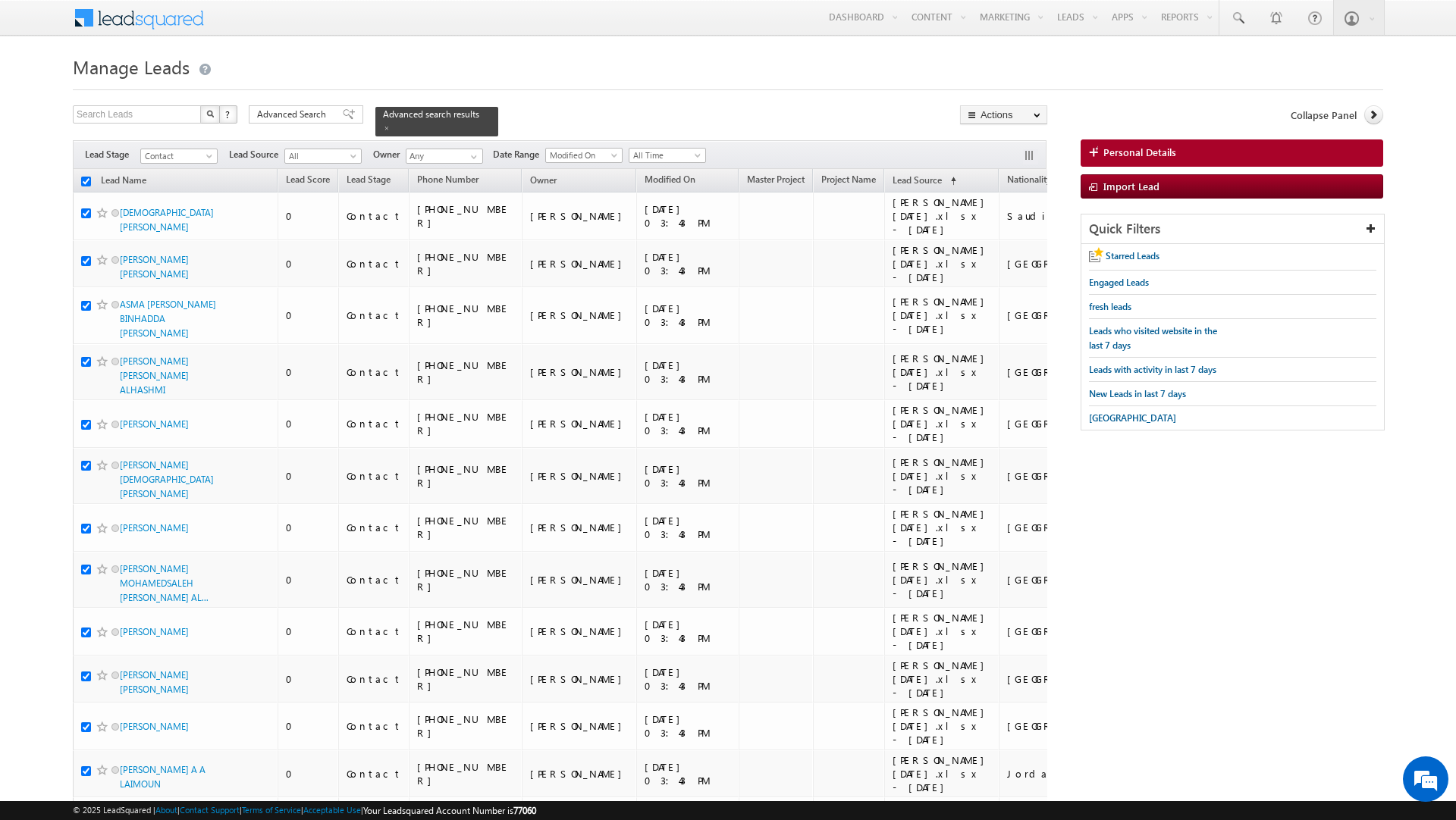
checkbox input "true"
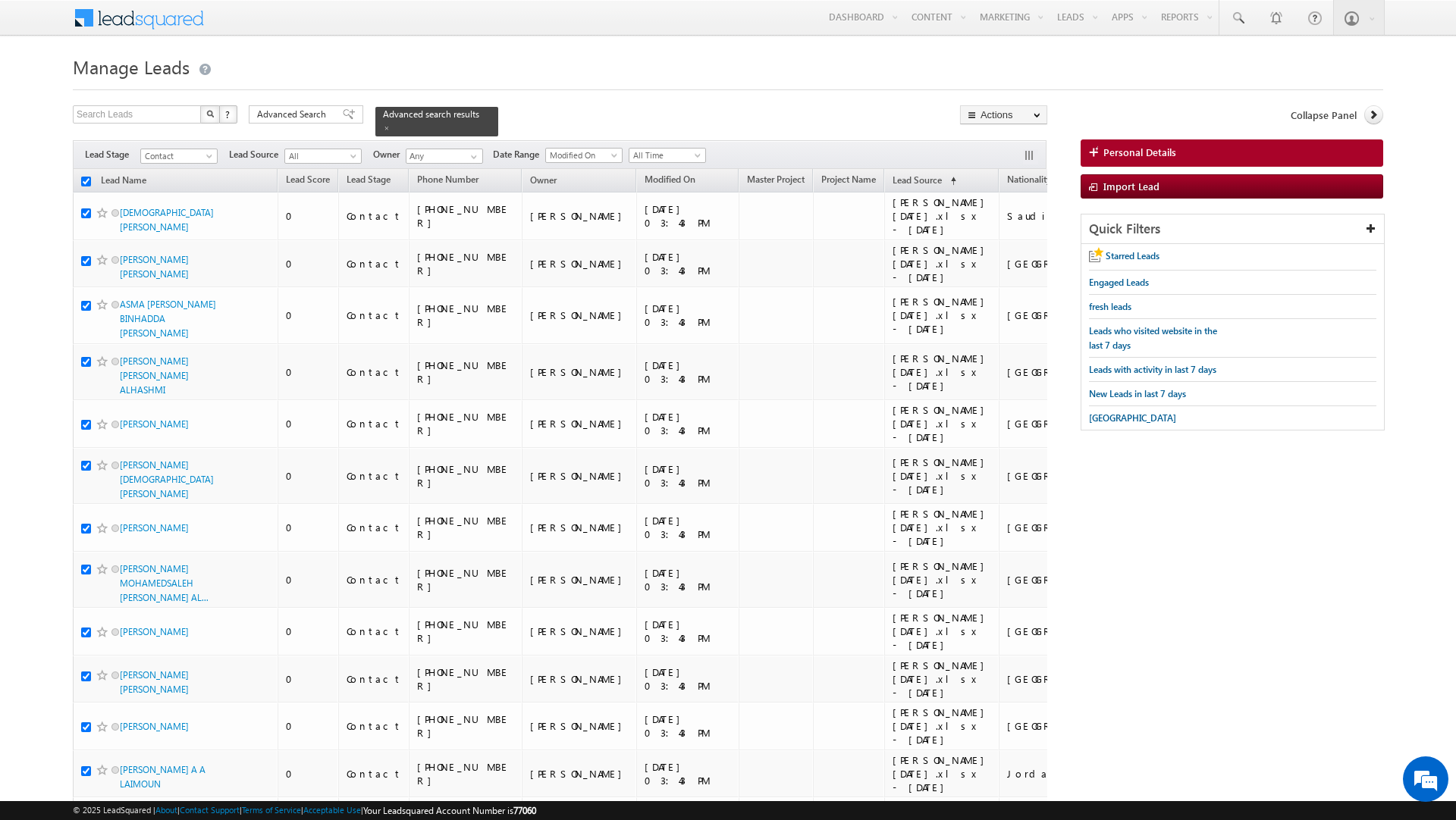
checkbox input "true"
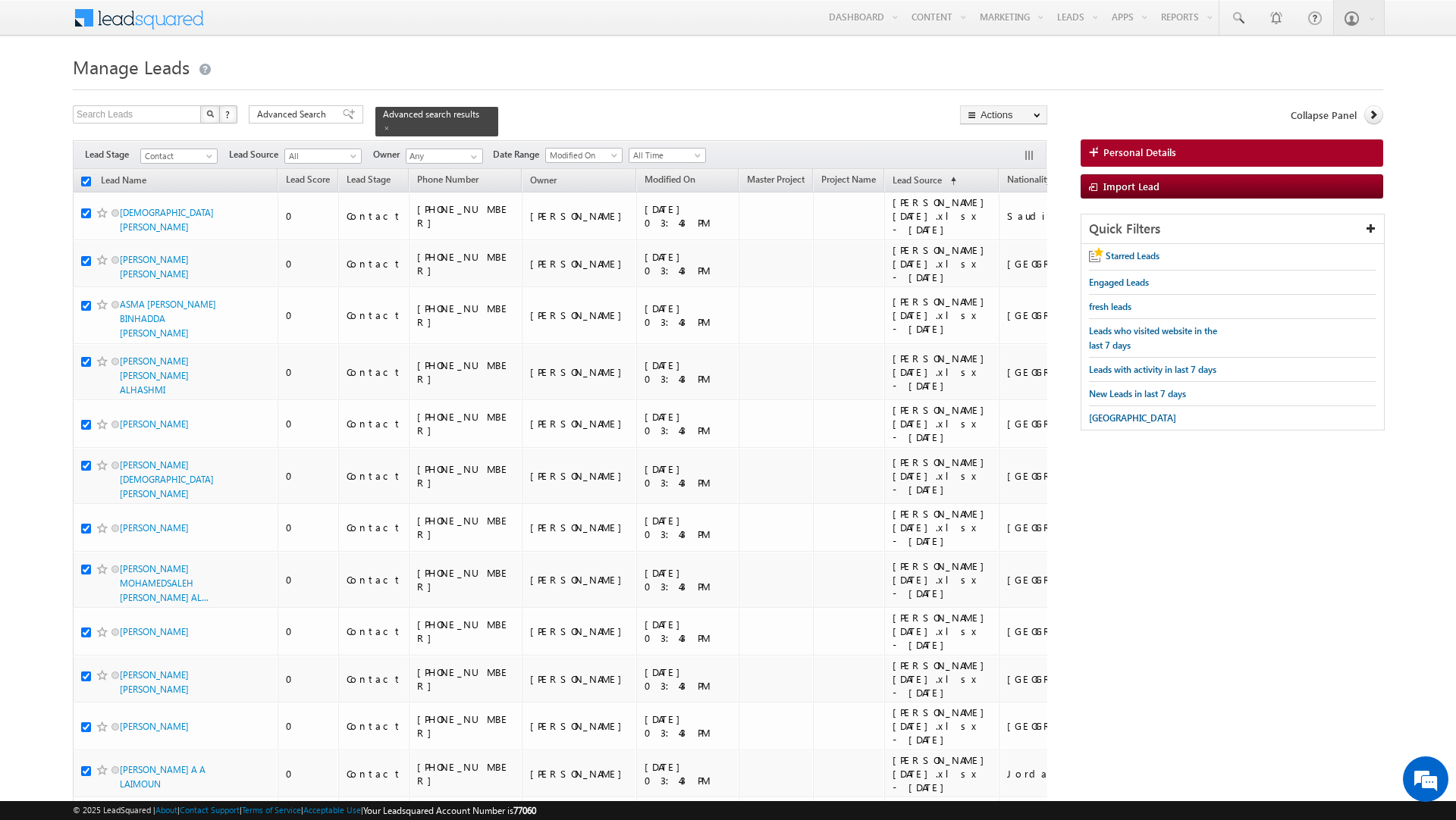
checkbox input "true"
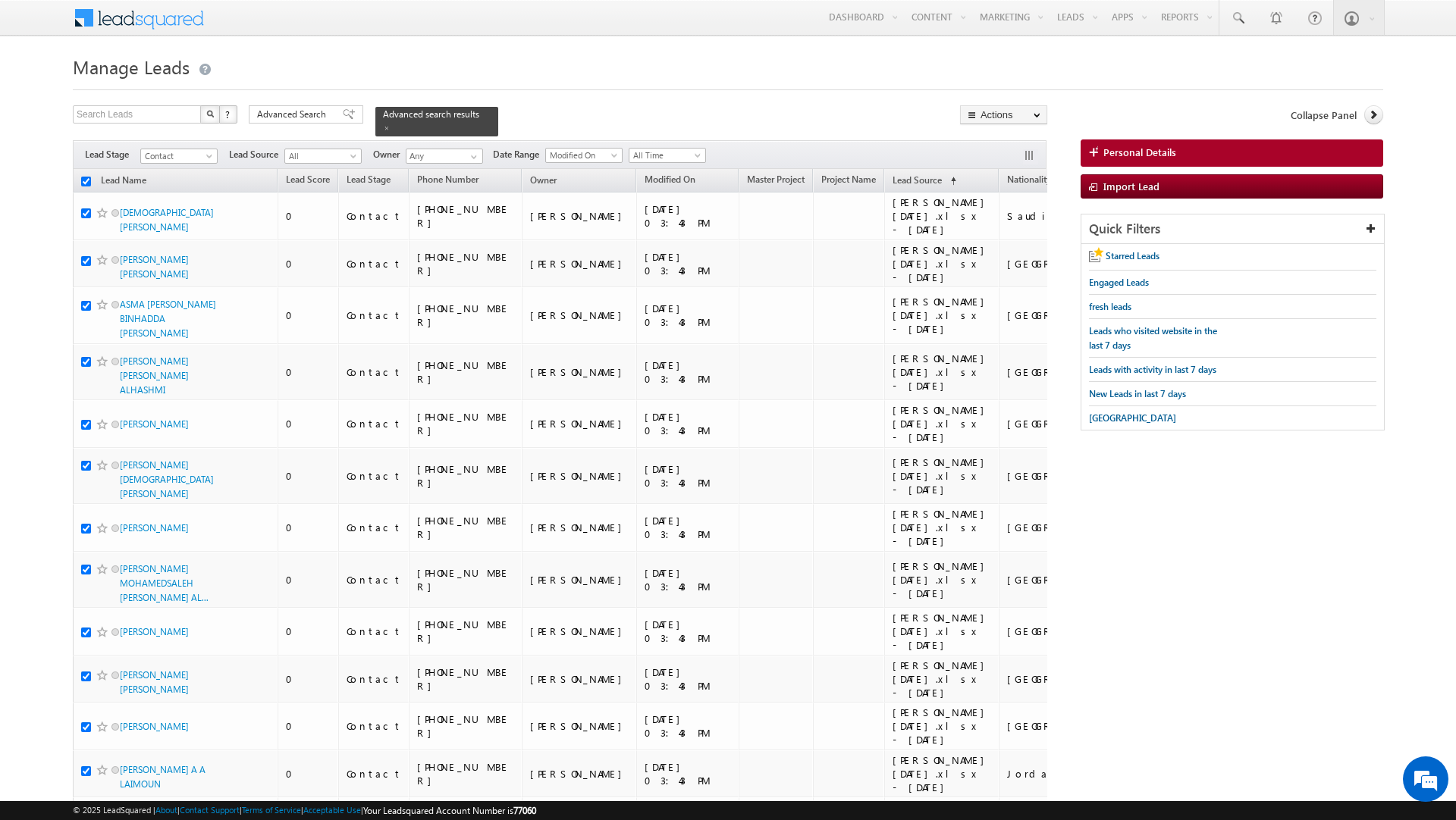
checkbox input "true"
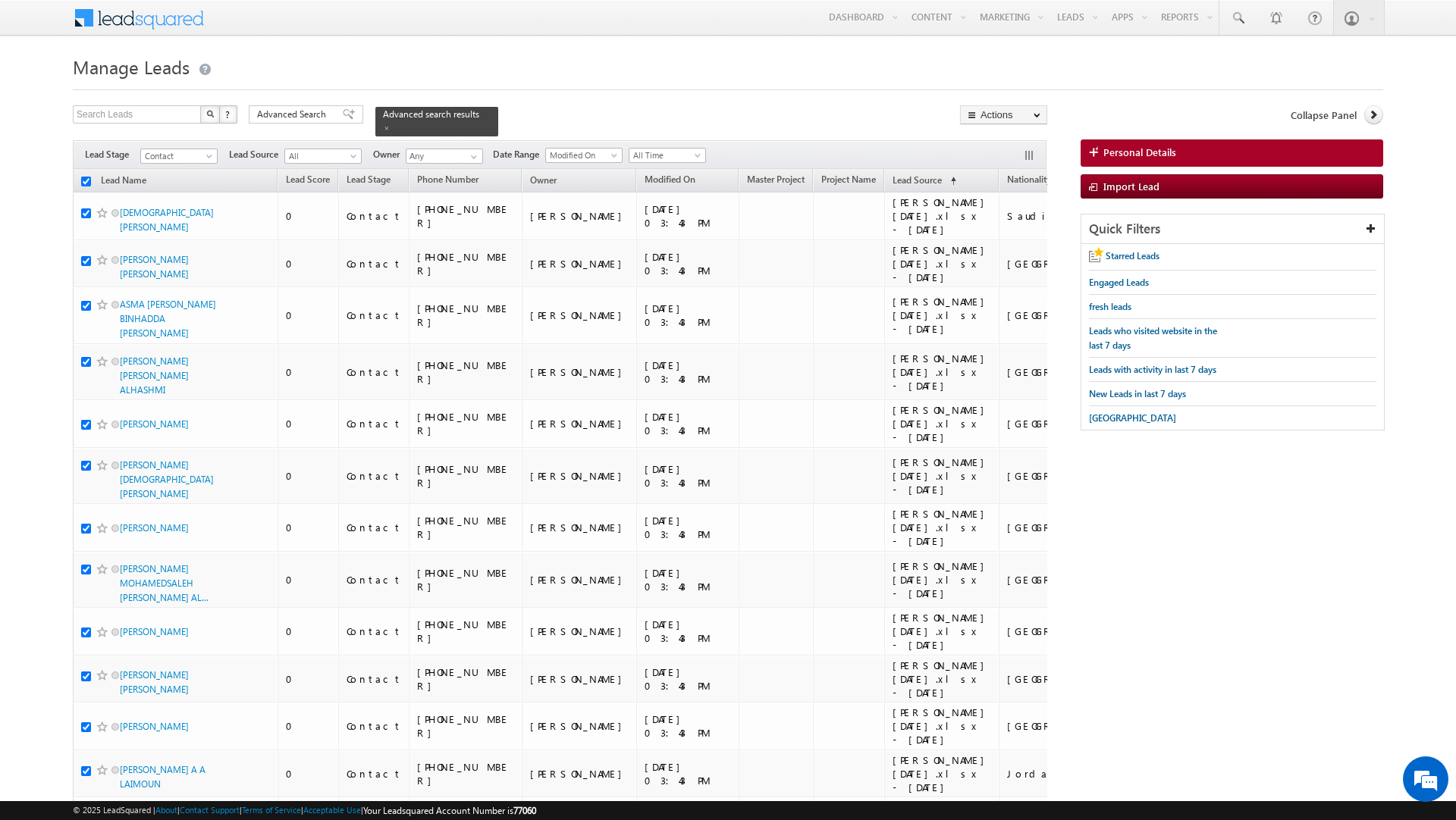
checkbox input "true"
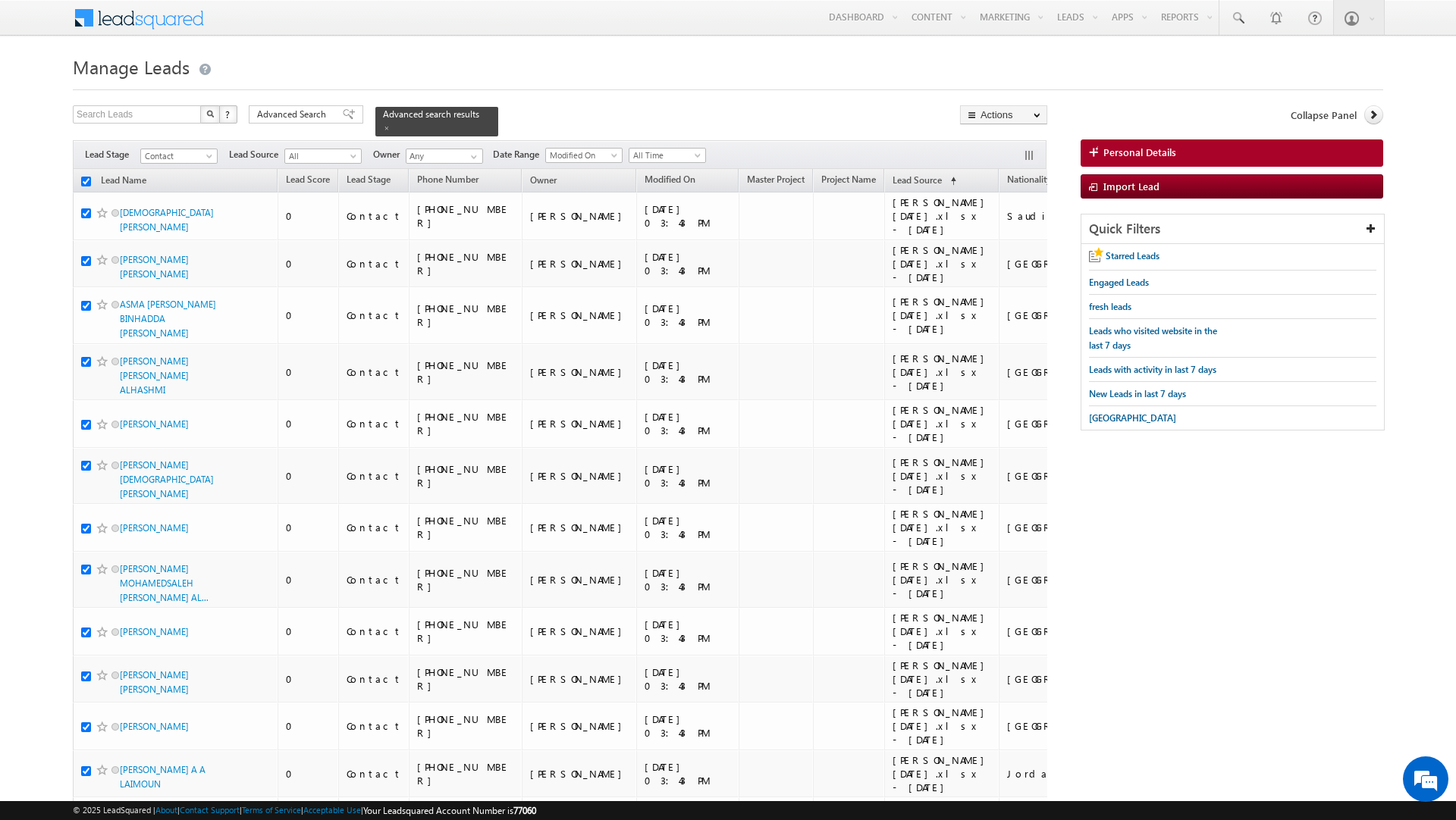
checkbox input "true"
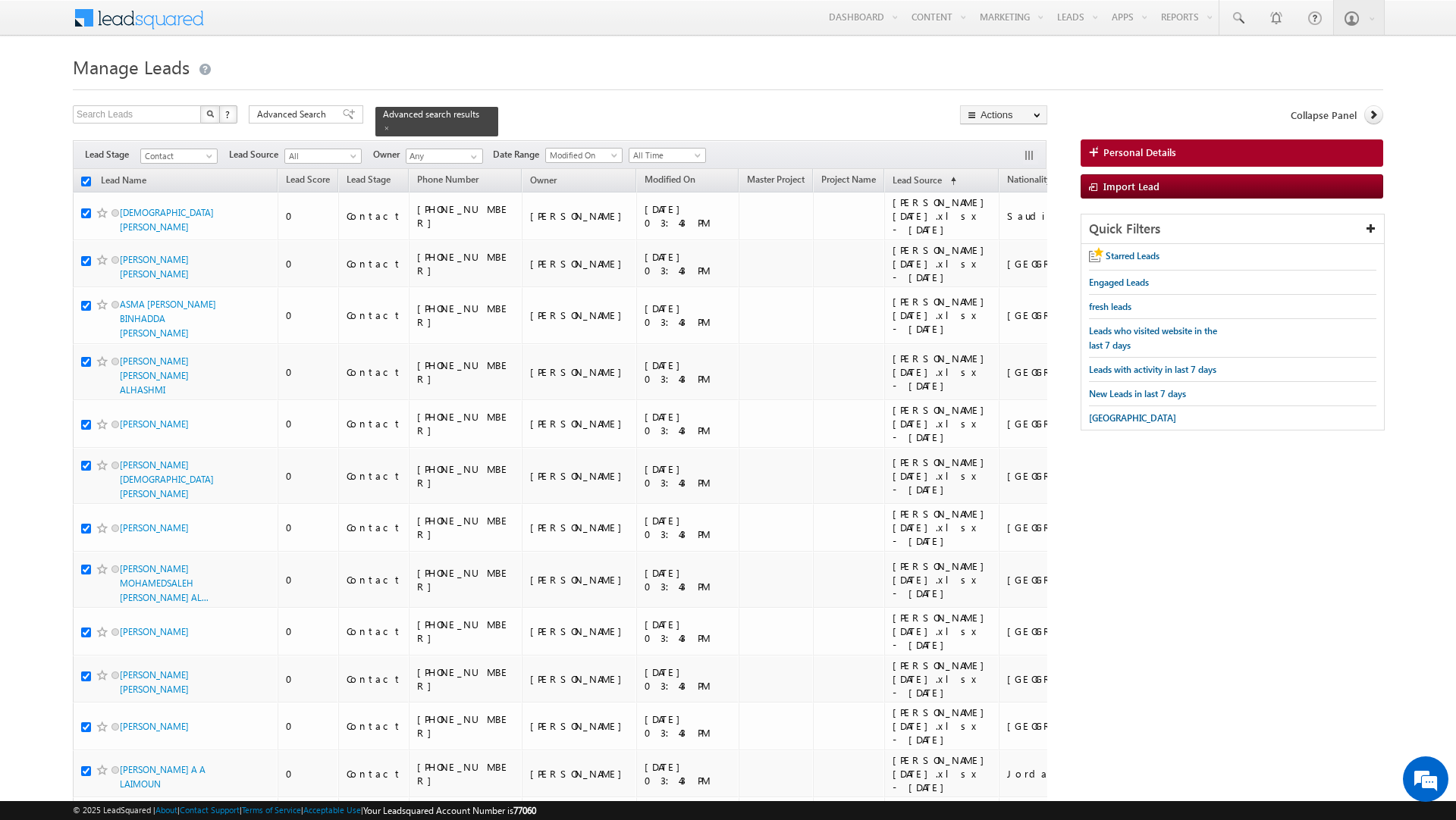
checkbox input "true"
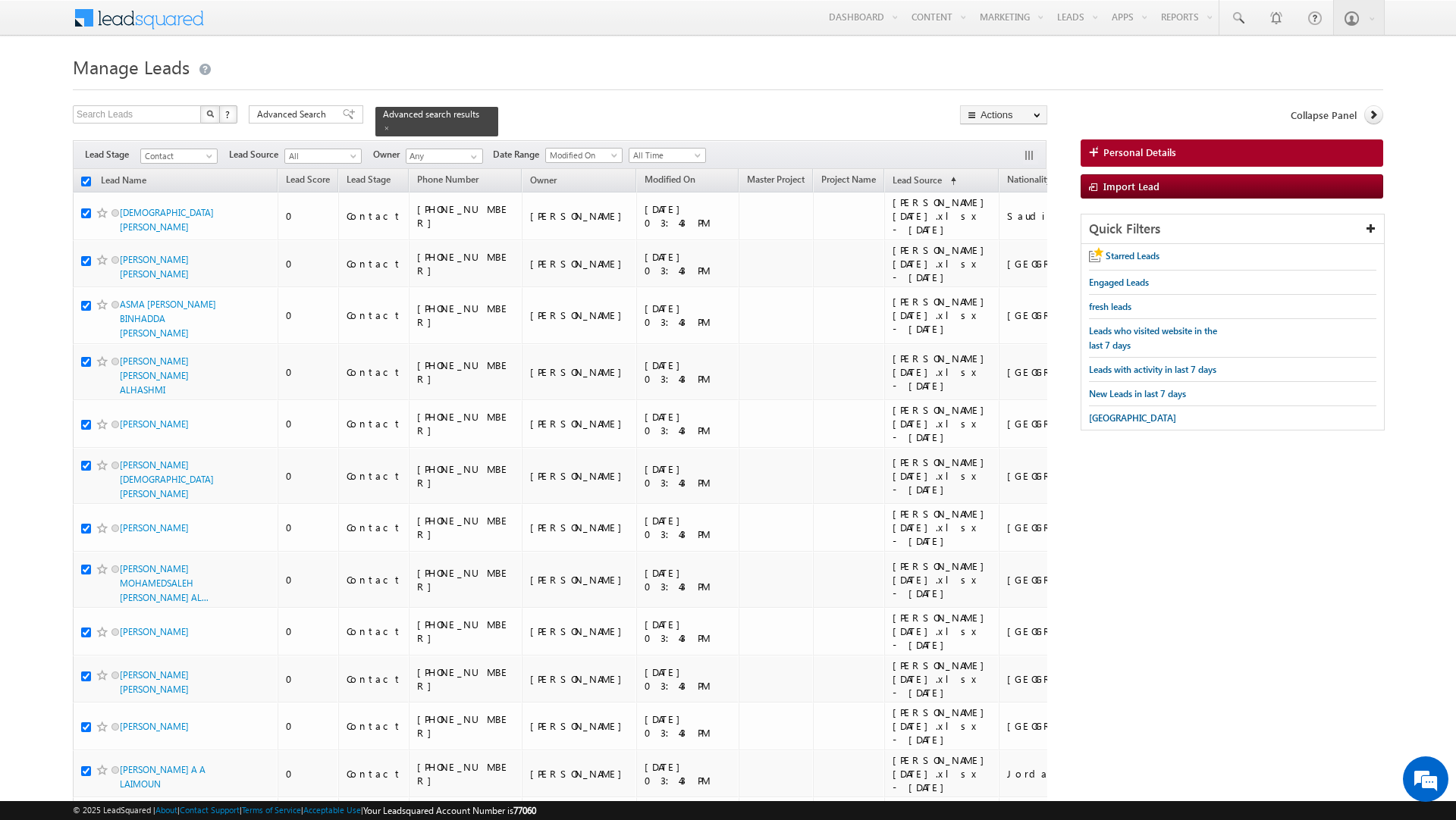
checkbox input "true"
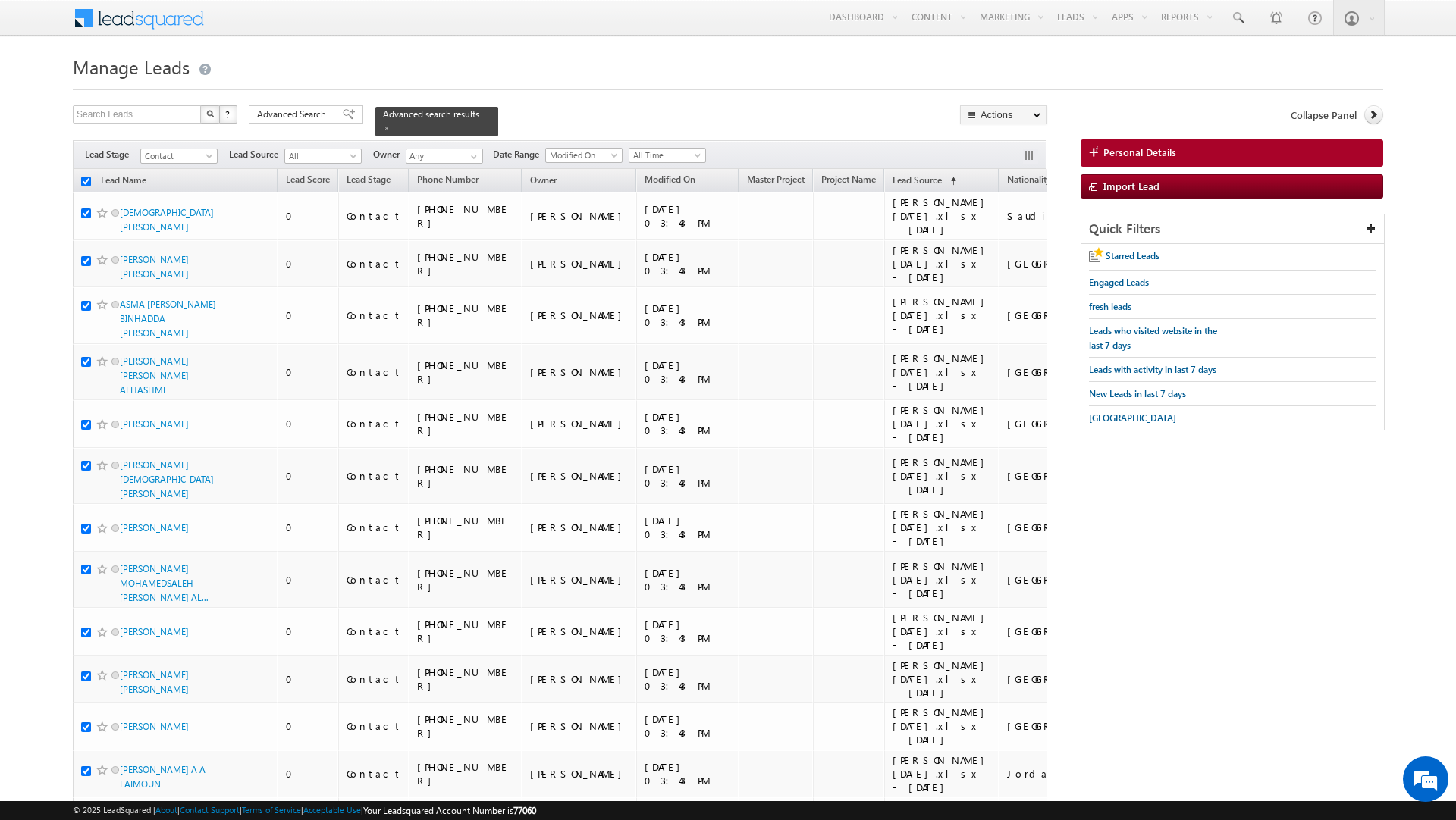
checkbox input "true"
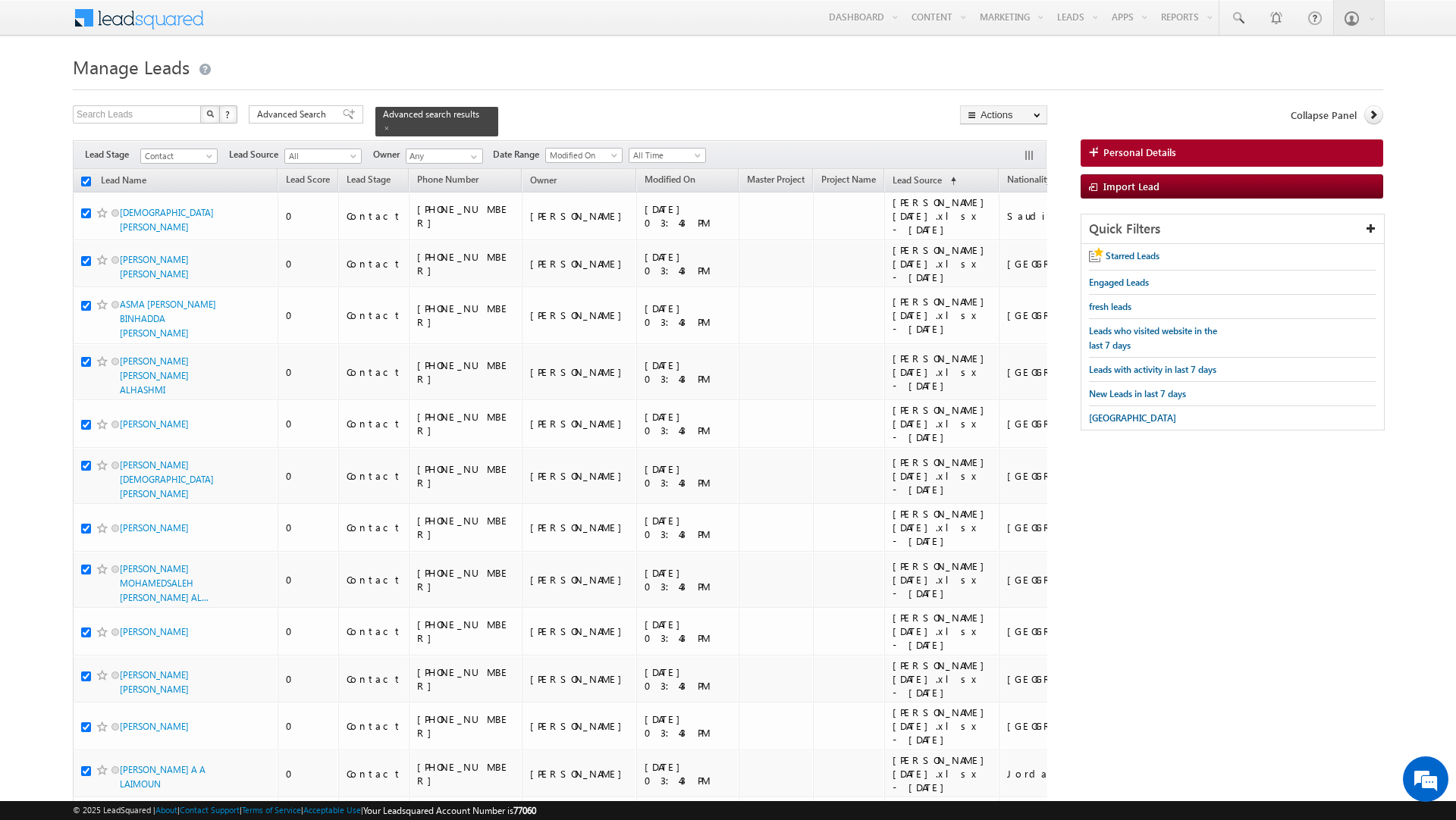
checkbox input "true"
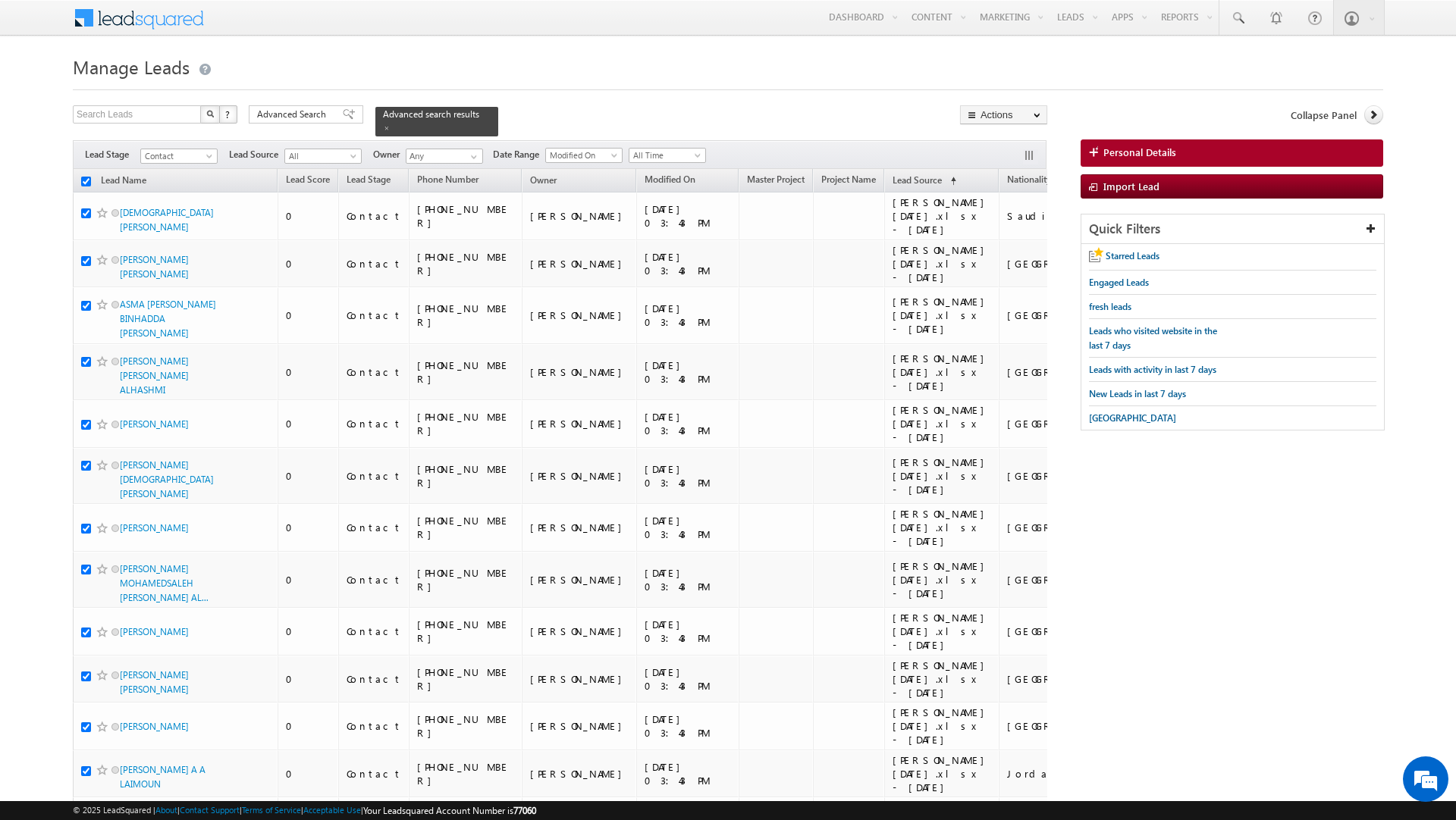
checkbox input "true"
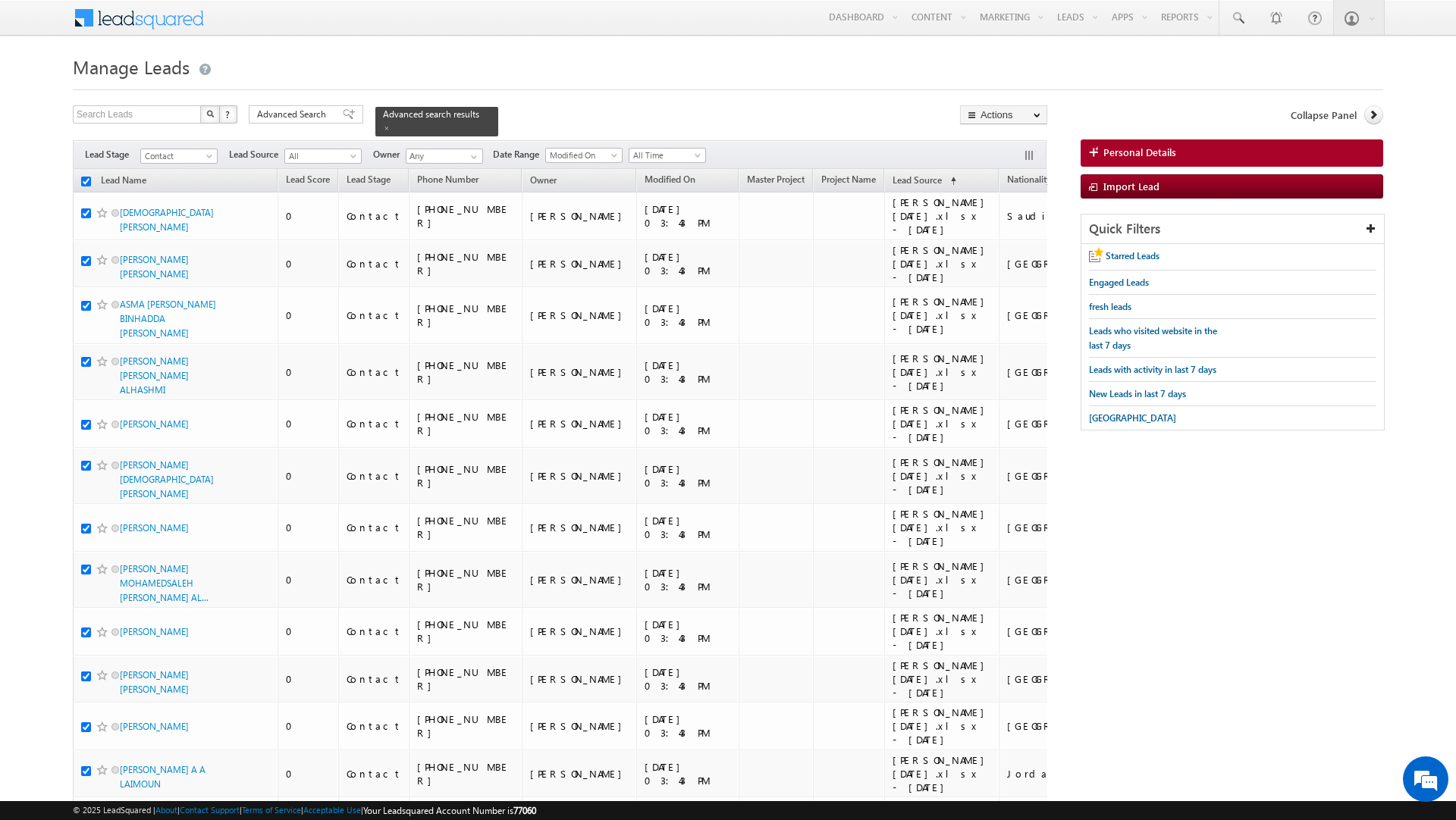
checkbox input "true"
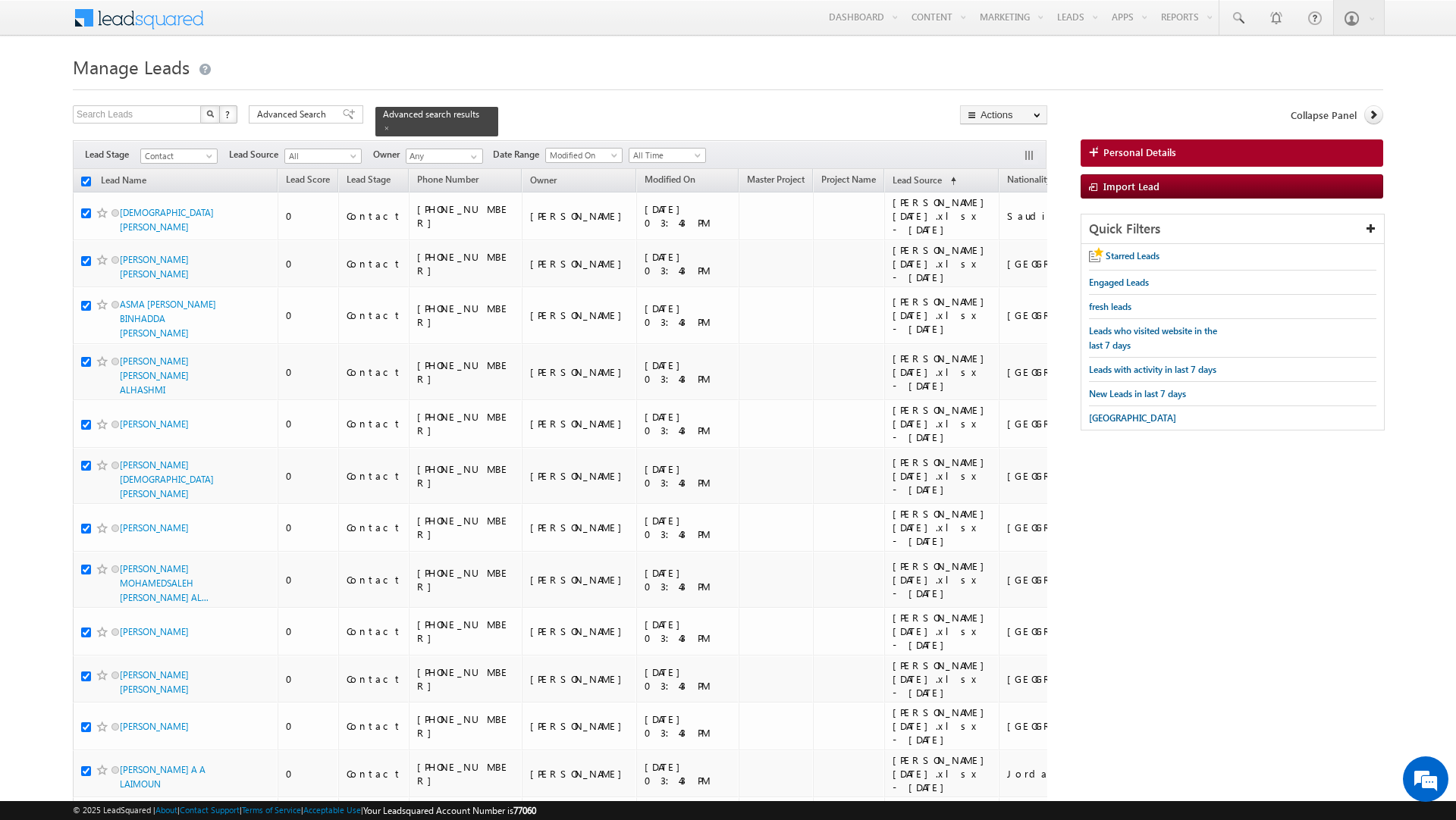
checkbox input "true"
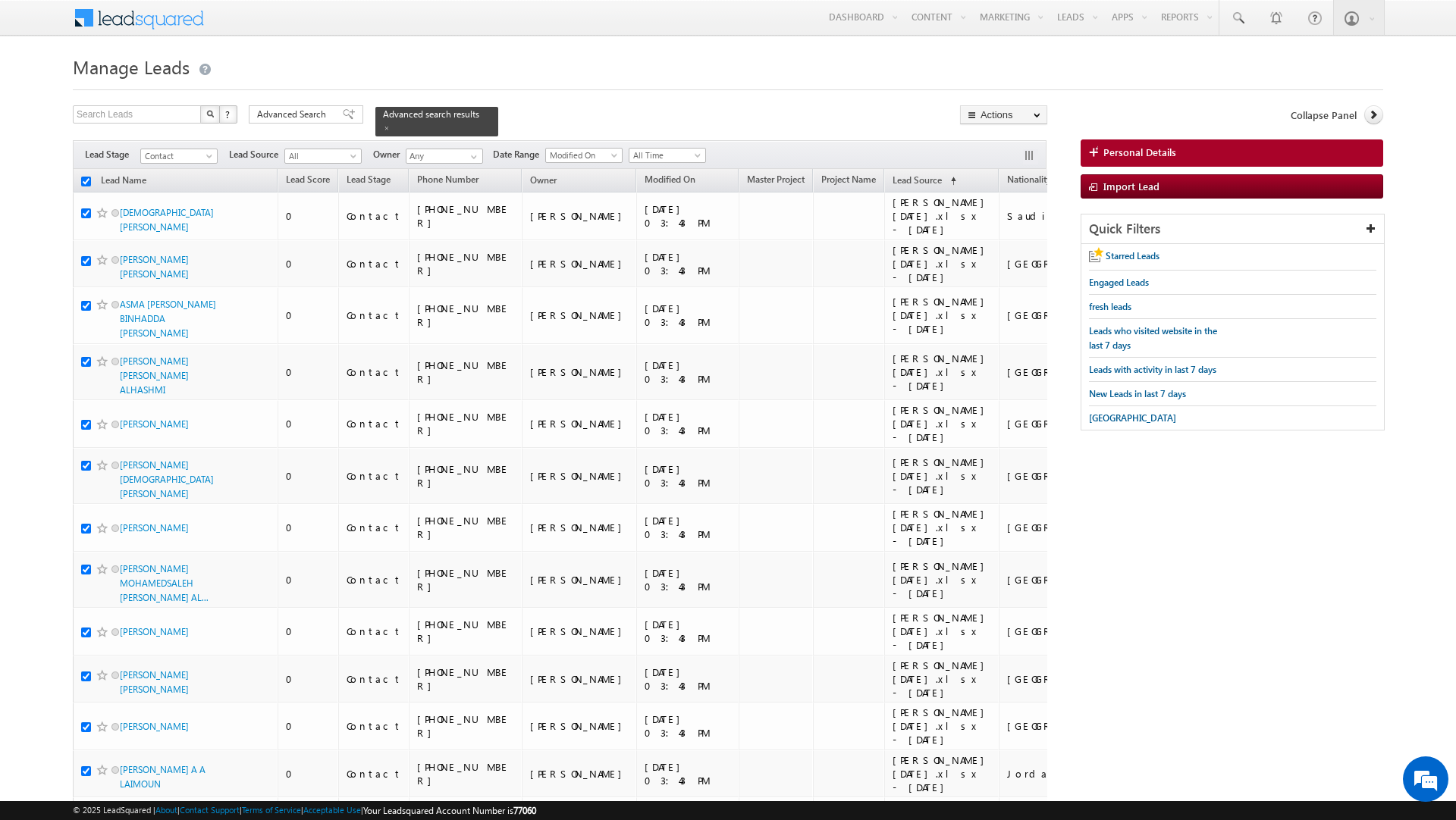
checkbox input "true"
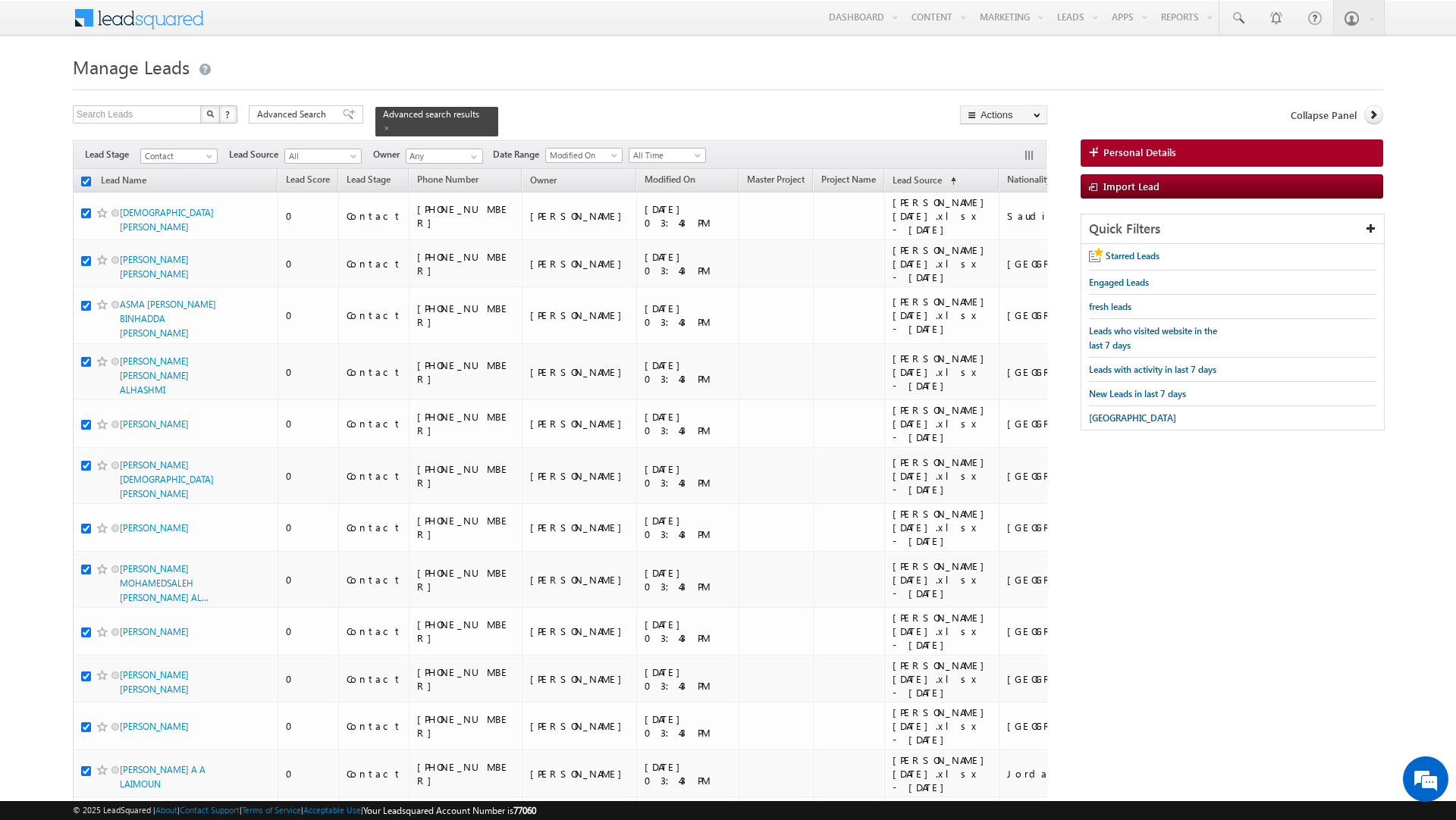
checkbox input "true"
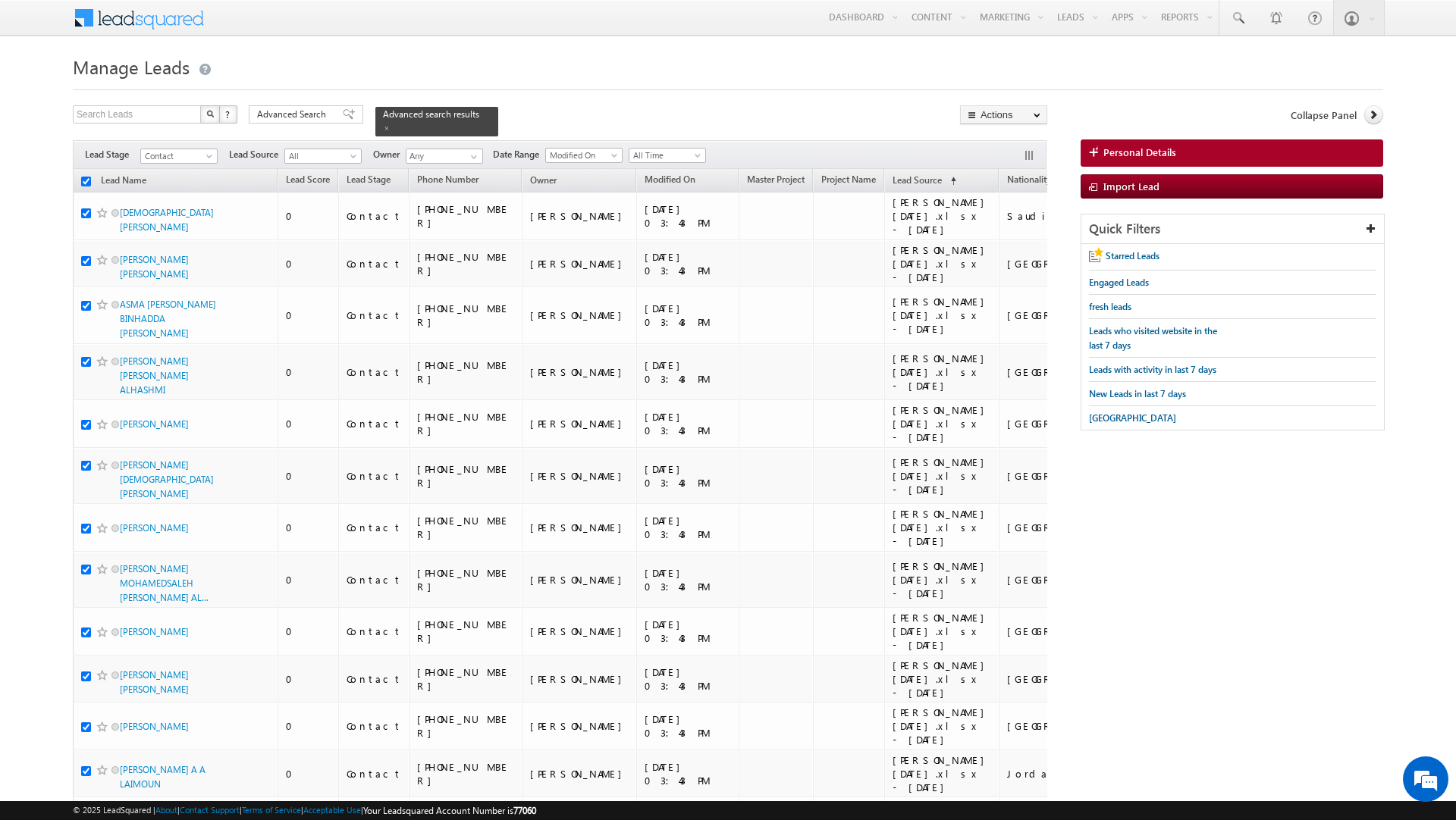
checkbox input "true"
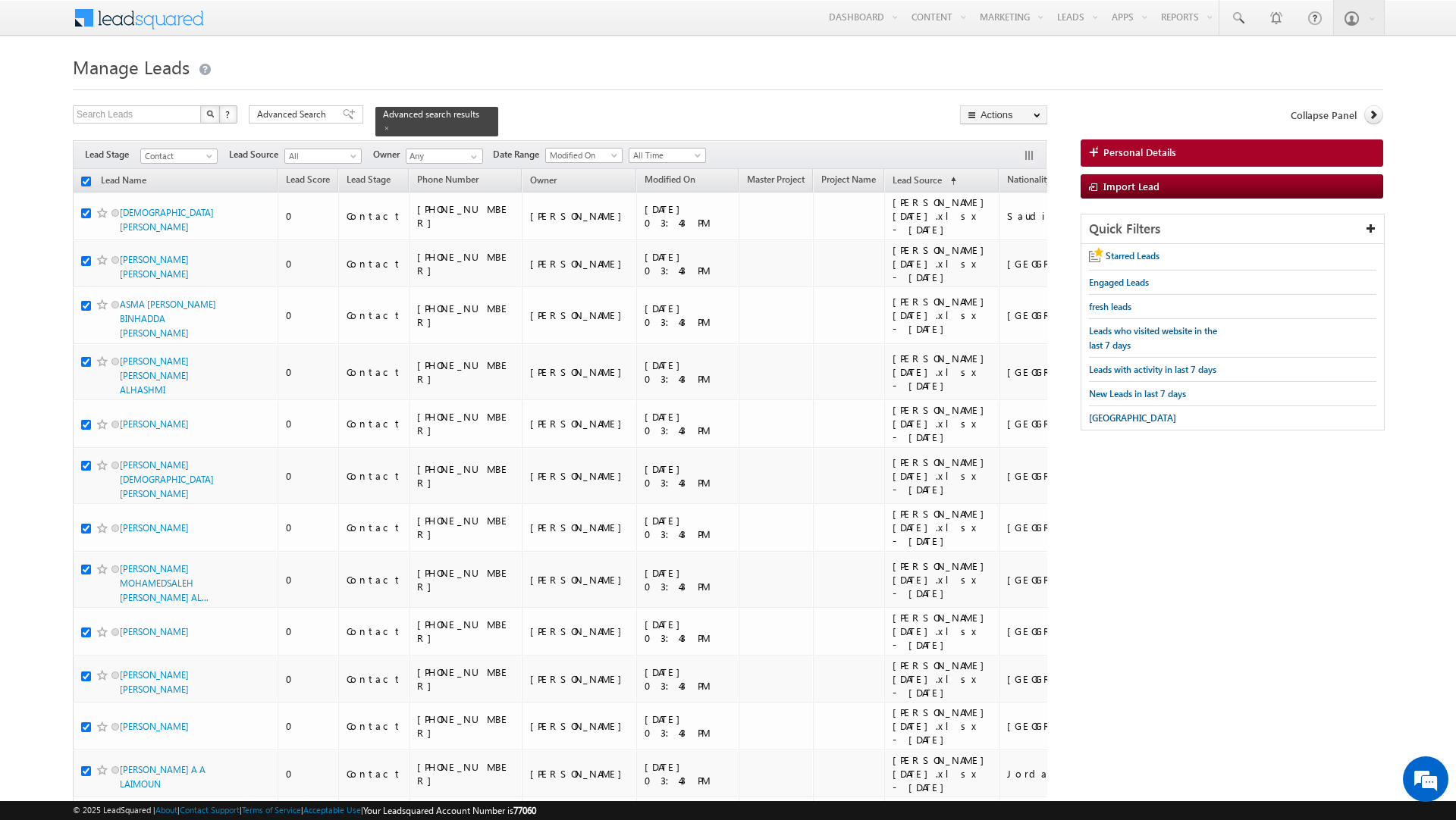
checkbox input "true"
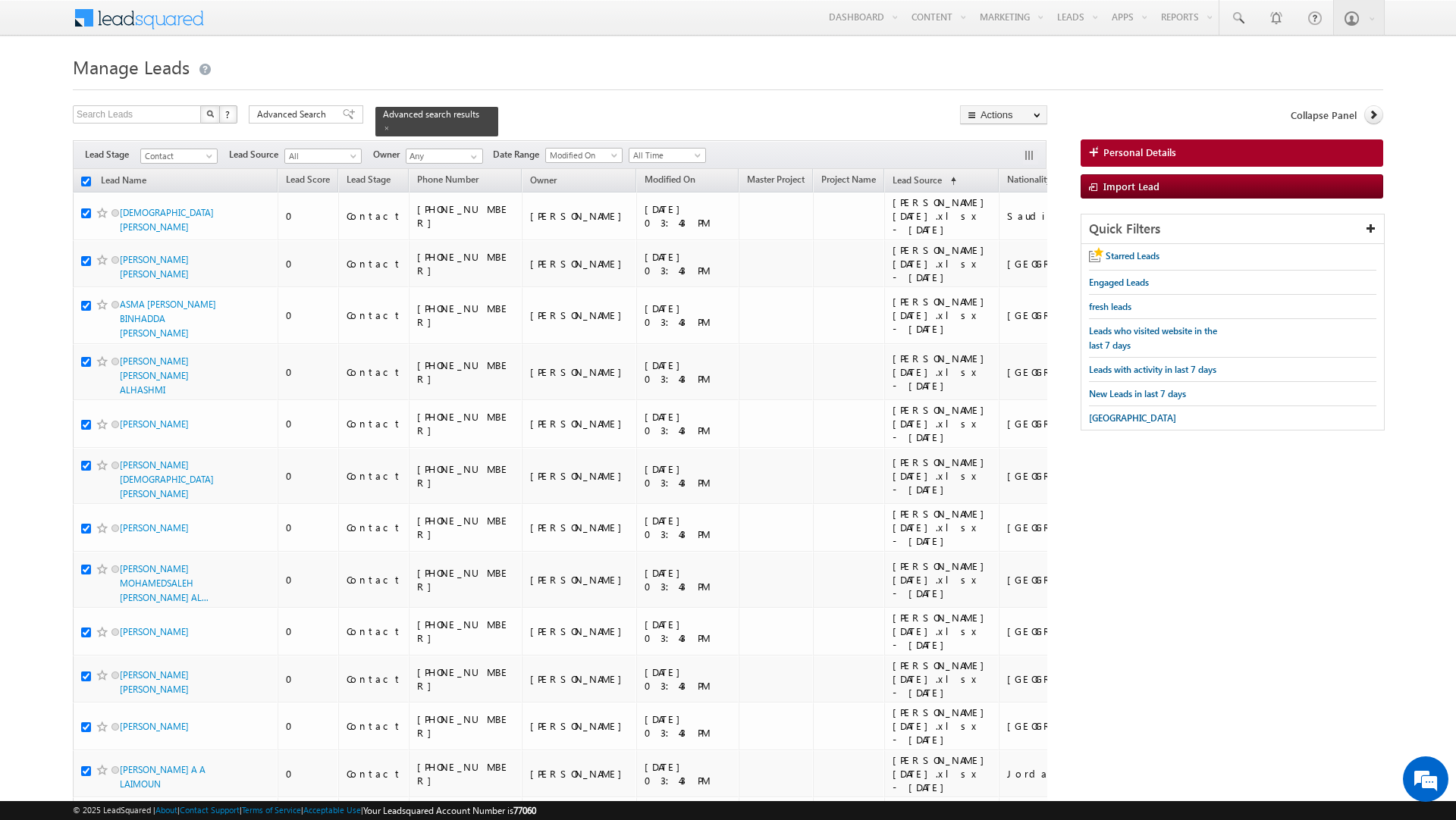
checkbox input "true"
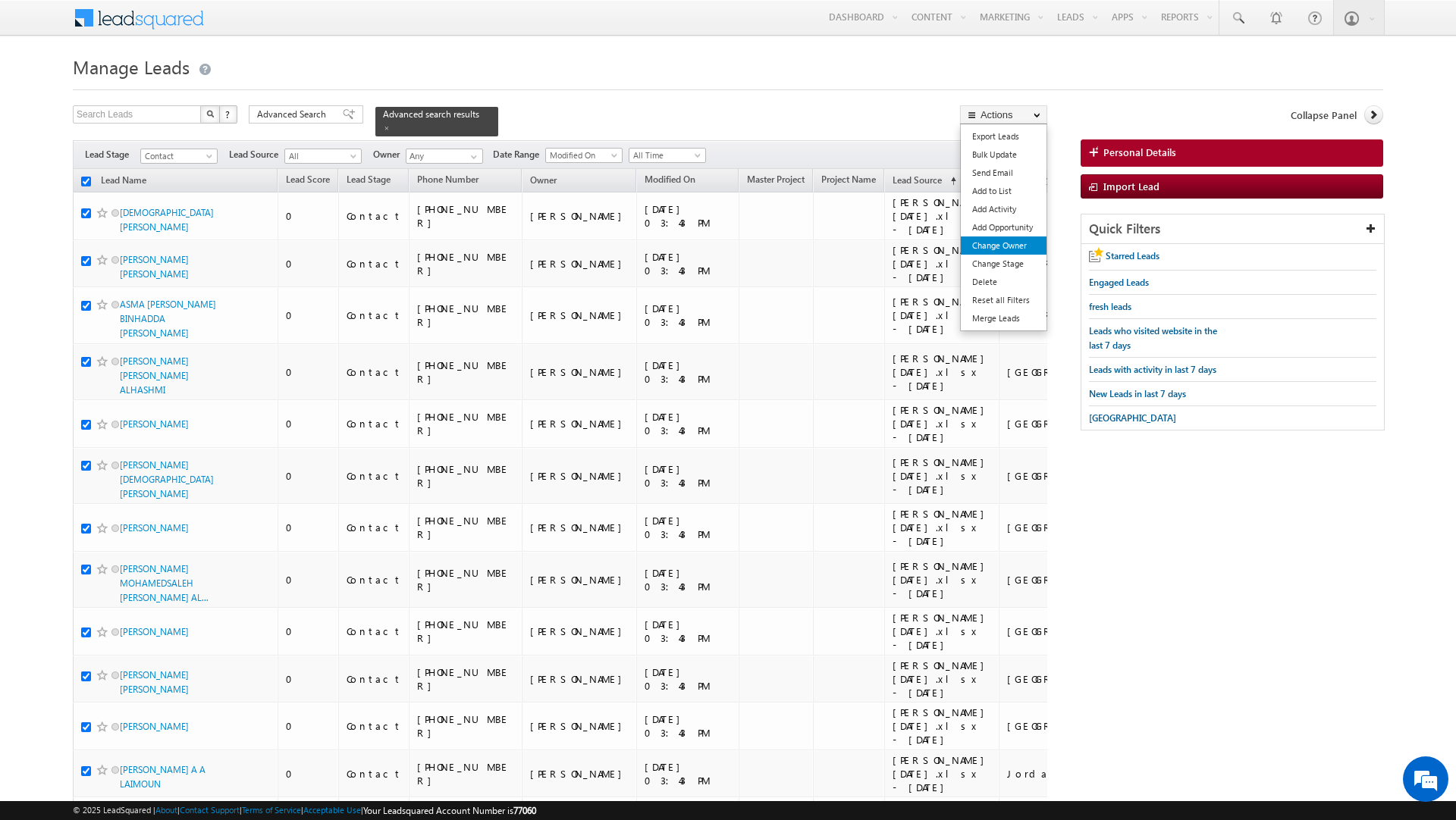
click at [1000, 248] on link "Change Owner" at bounding box center [1003, 245] width 86 height 18
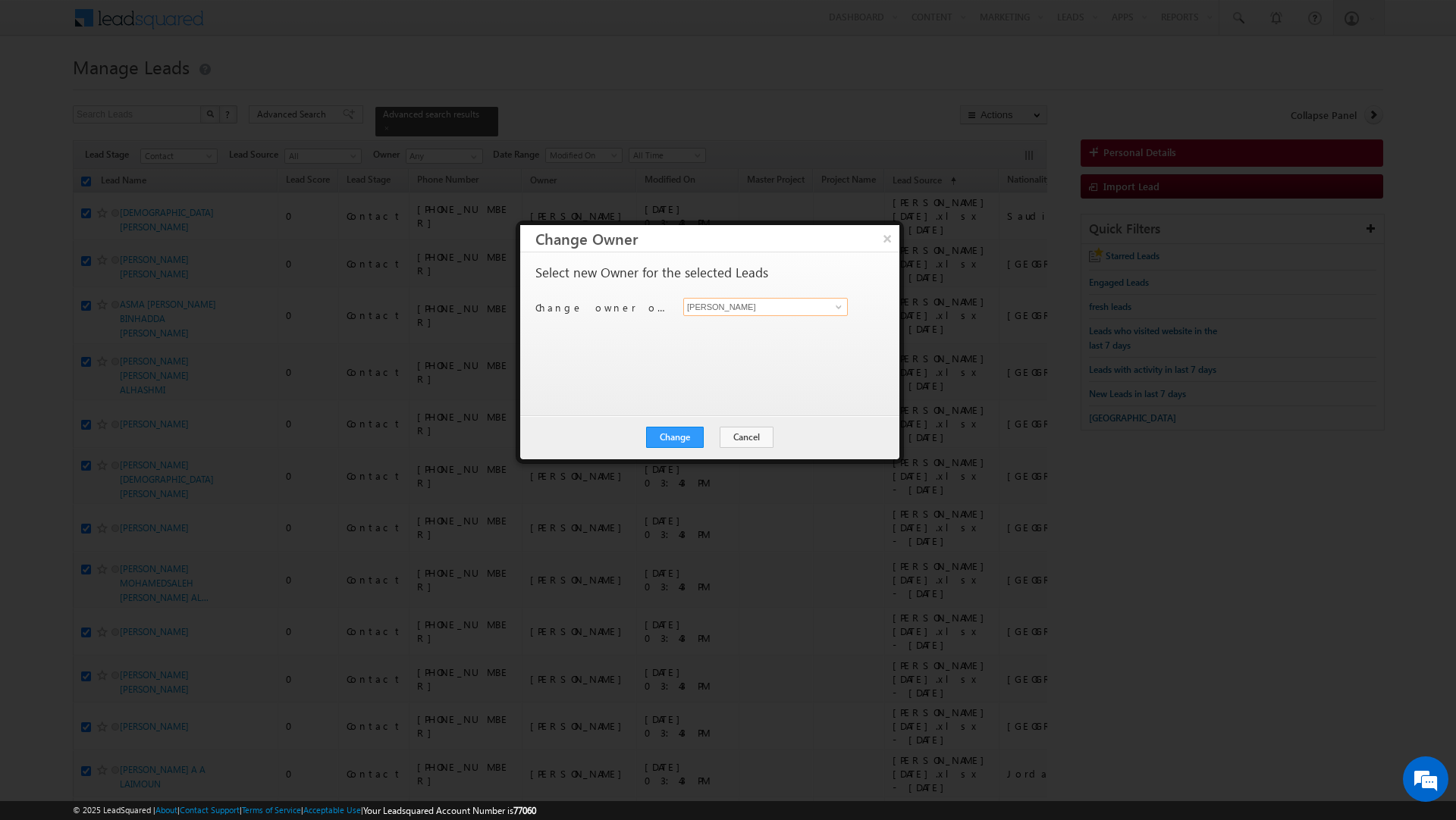
click at [770, 303] on input "[PERSON_NAME]" at bounding box center [765, 306] width 165 height 18
click at [627, 375] on div "Select new Owner for the selected Leads Change owner of 200 leads to Murari Sha…" at bounding box center [708, 326] width 345 height 121
click at [838, 302] on span at bounding box center [838, 307] width 12 height 12
click at [622, 360] on div "Select new Owner for the selected Leads Change owner of 200 leads to Murari Sha…" at bounding box center [708, 326] width 345 height 121
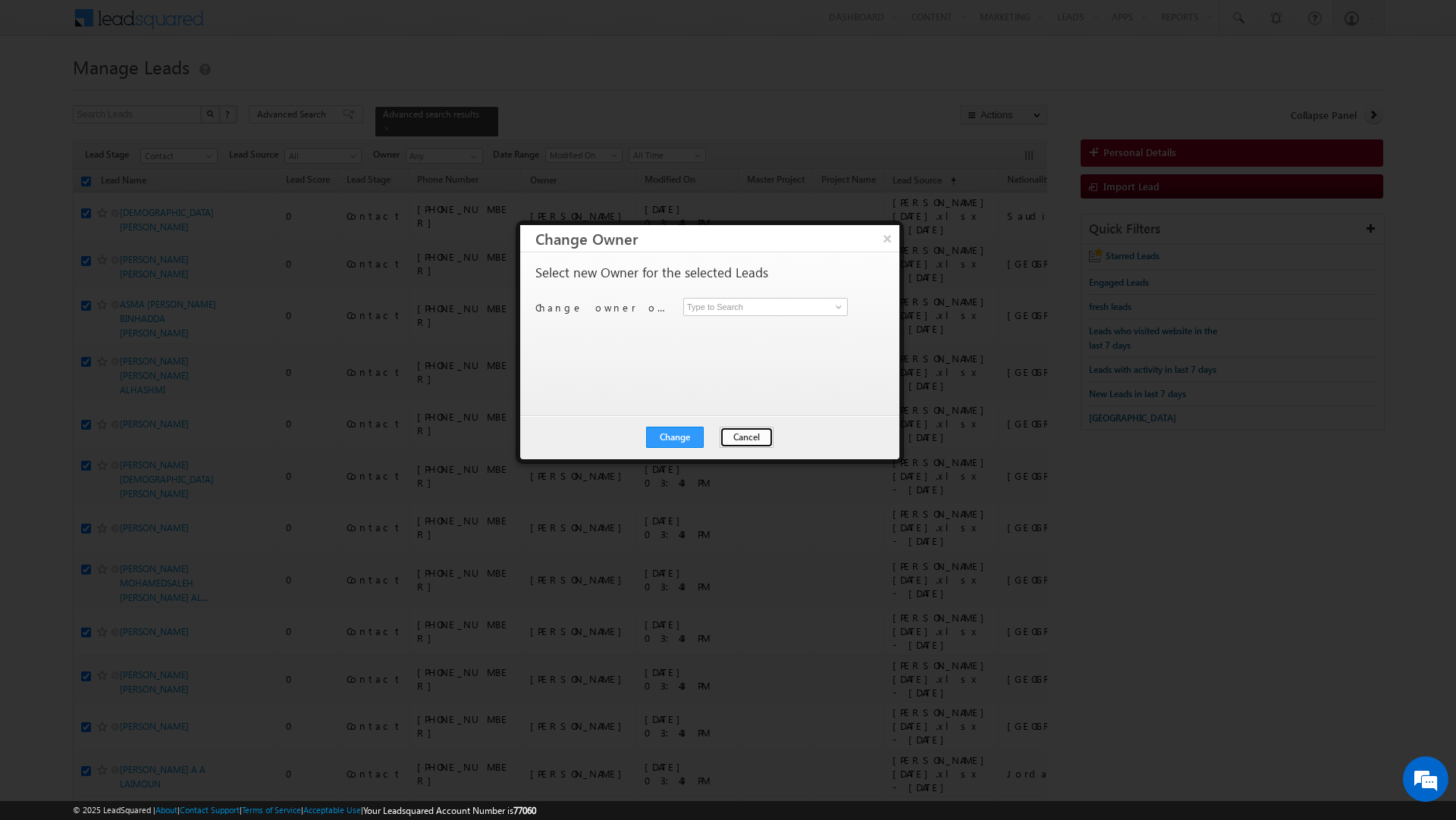
click at [739, 431] on button "Cancel" at bounding box center [746, 437] width 53 height 21
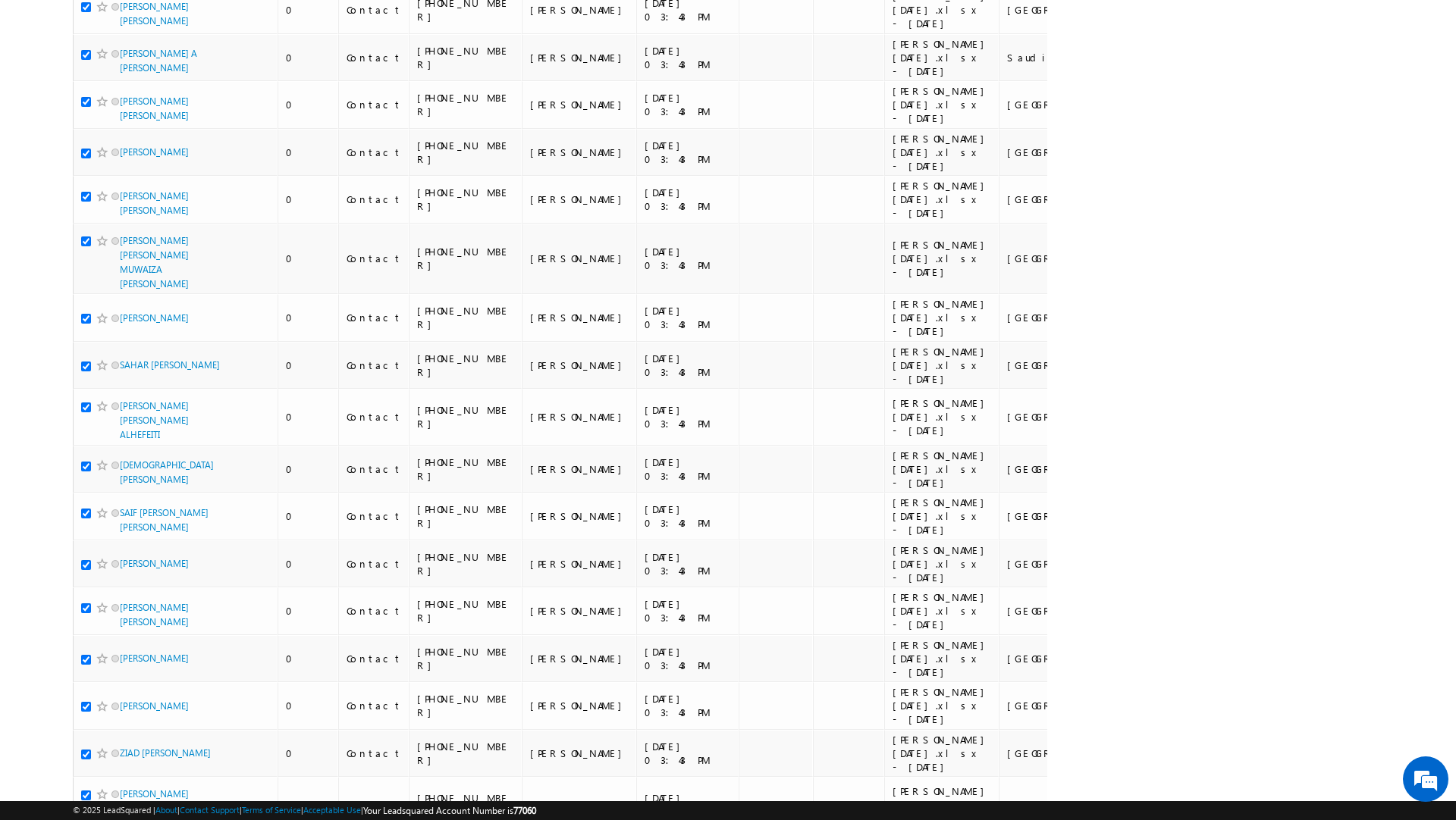
scroll to position [0, 0]
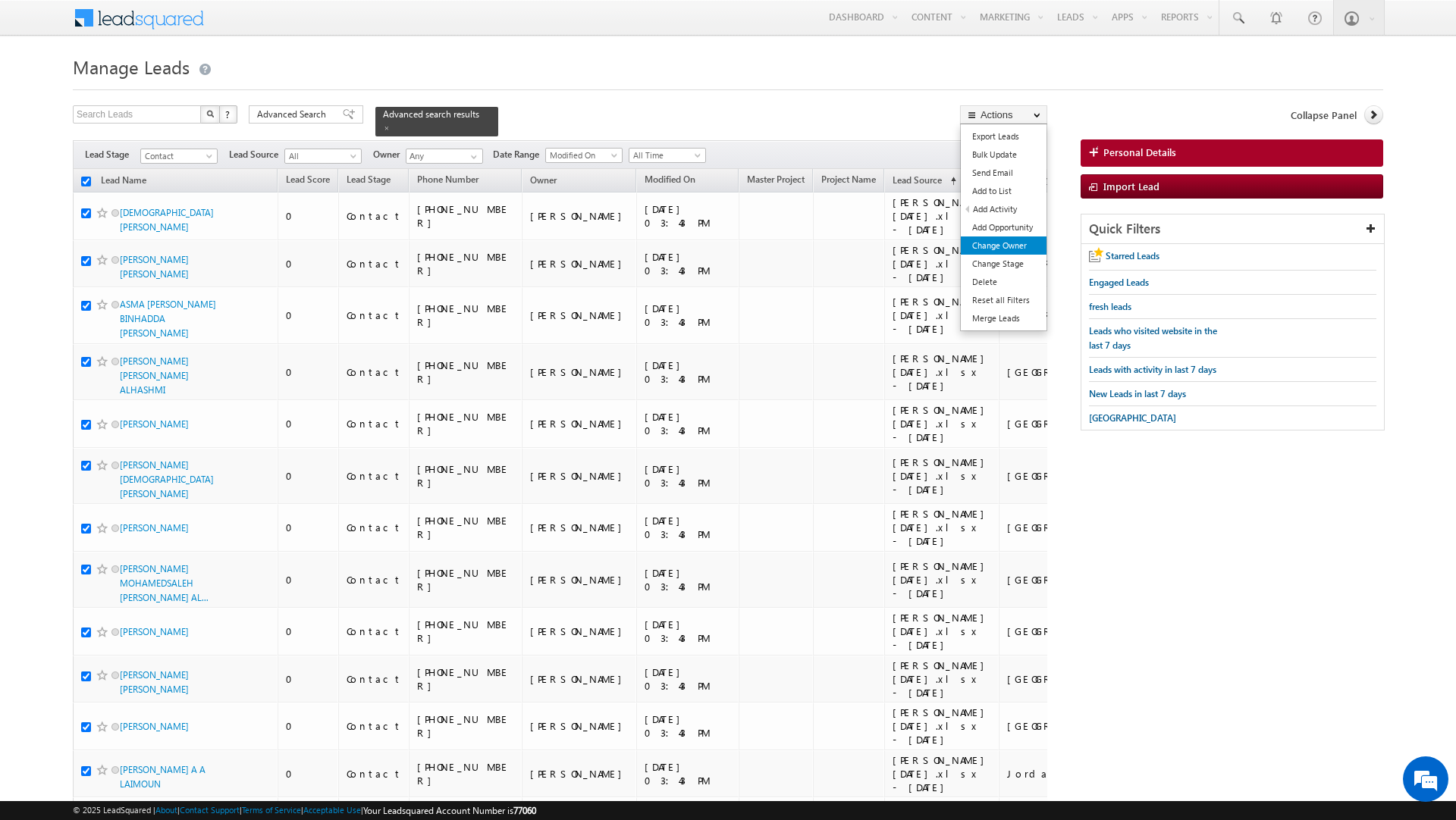
click at [1005, 243] on link "Change Owner" at bounding box center [1003, 245] width 86 height 18
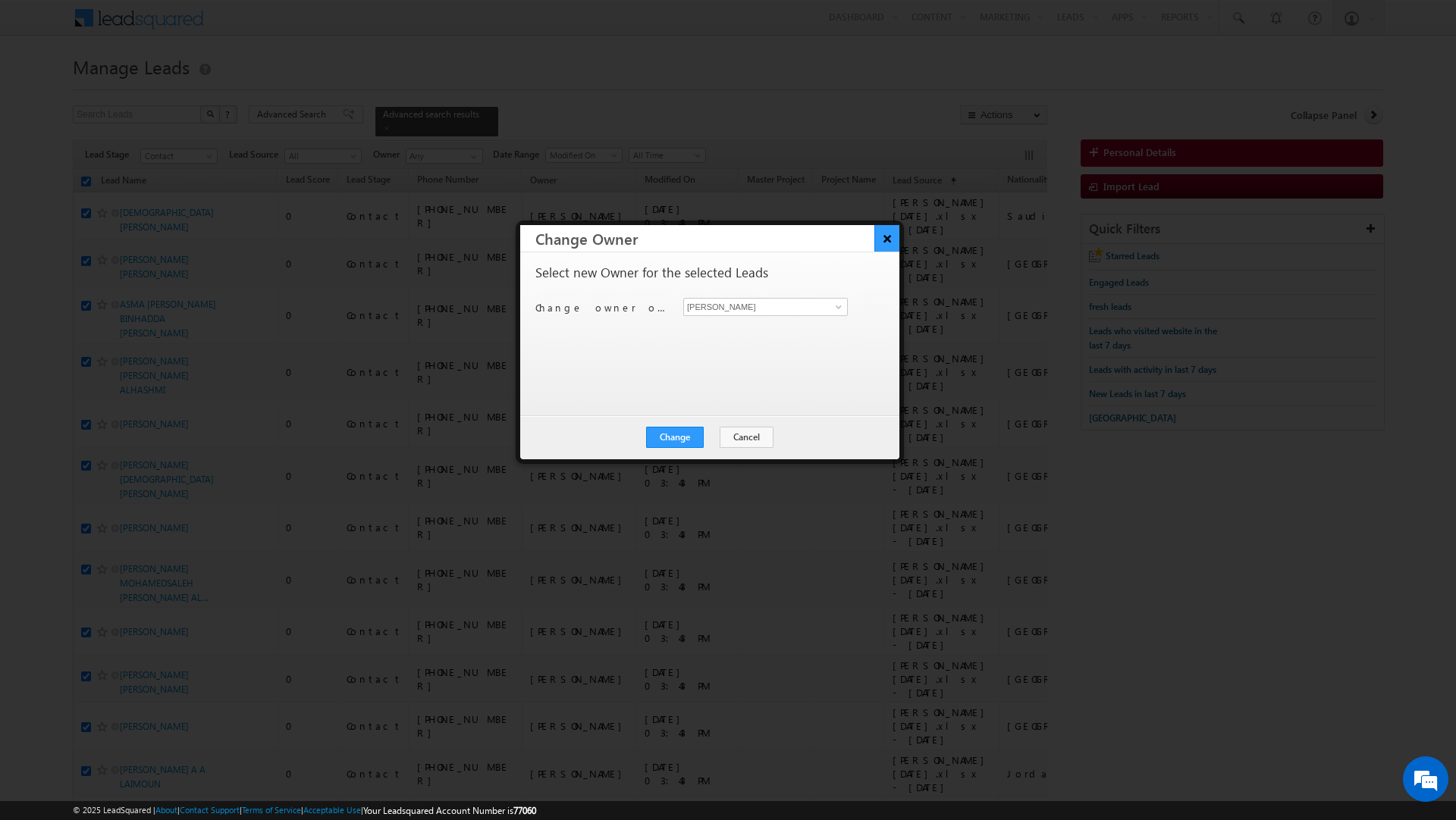
click at [888, 237] on button "×" at bounding box center [886, 237] width 25 height 26
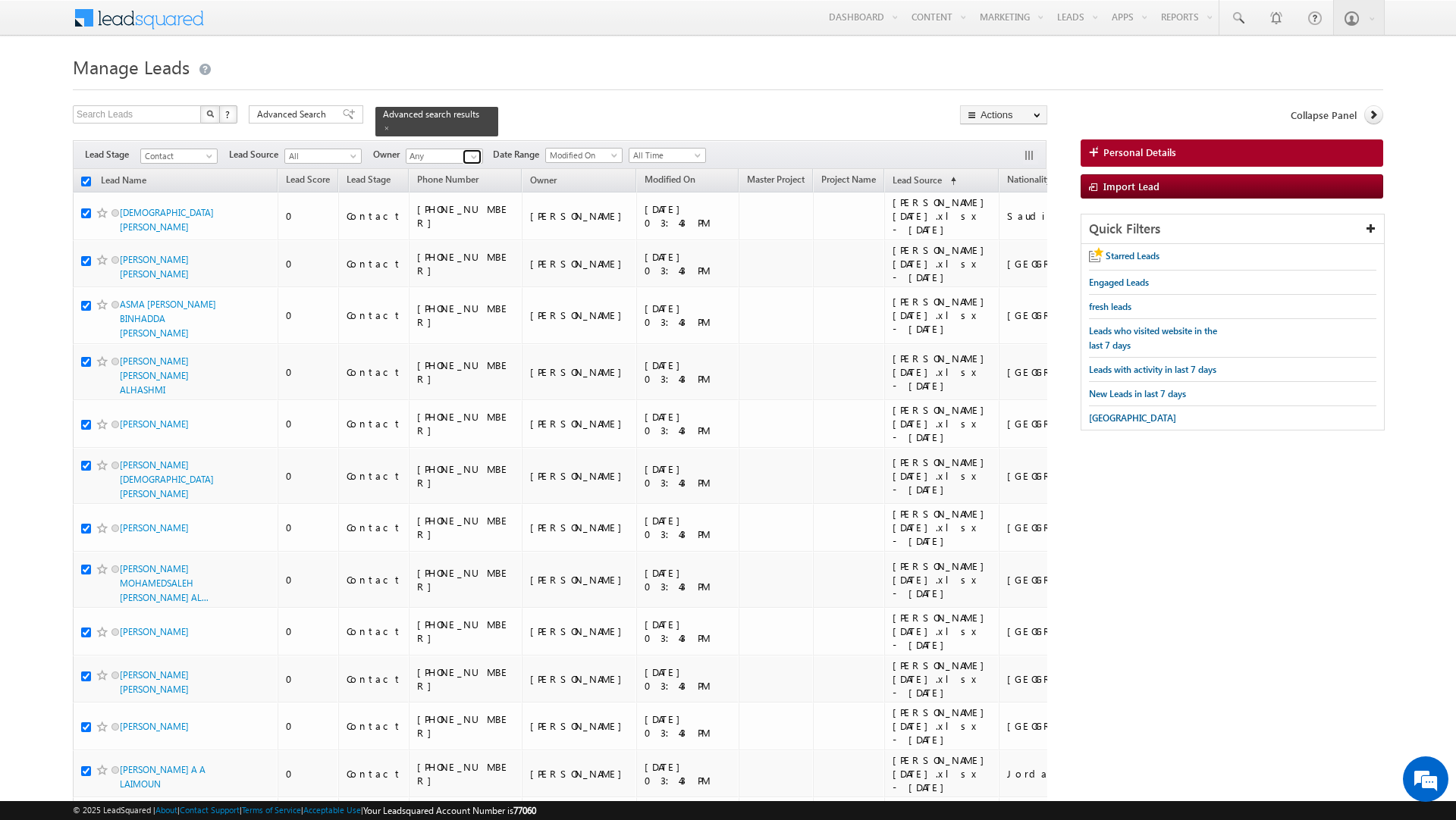
click at [471, 156] on span at bounding box center [473, 157] width 12 height 12
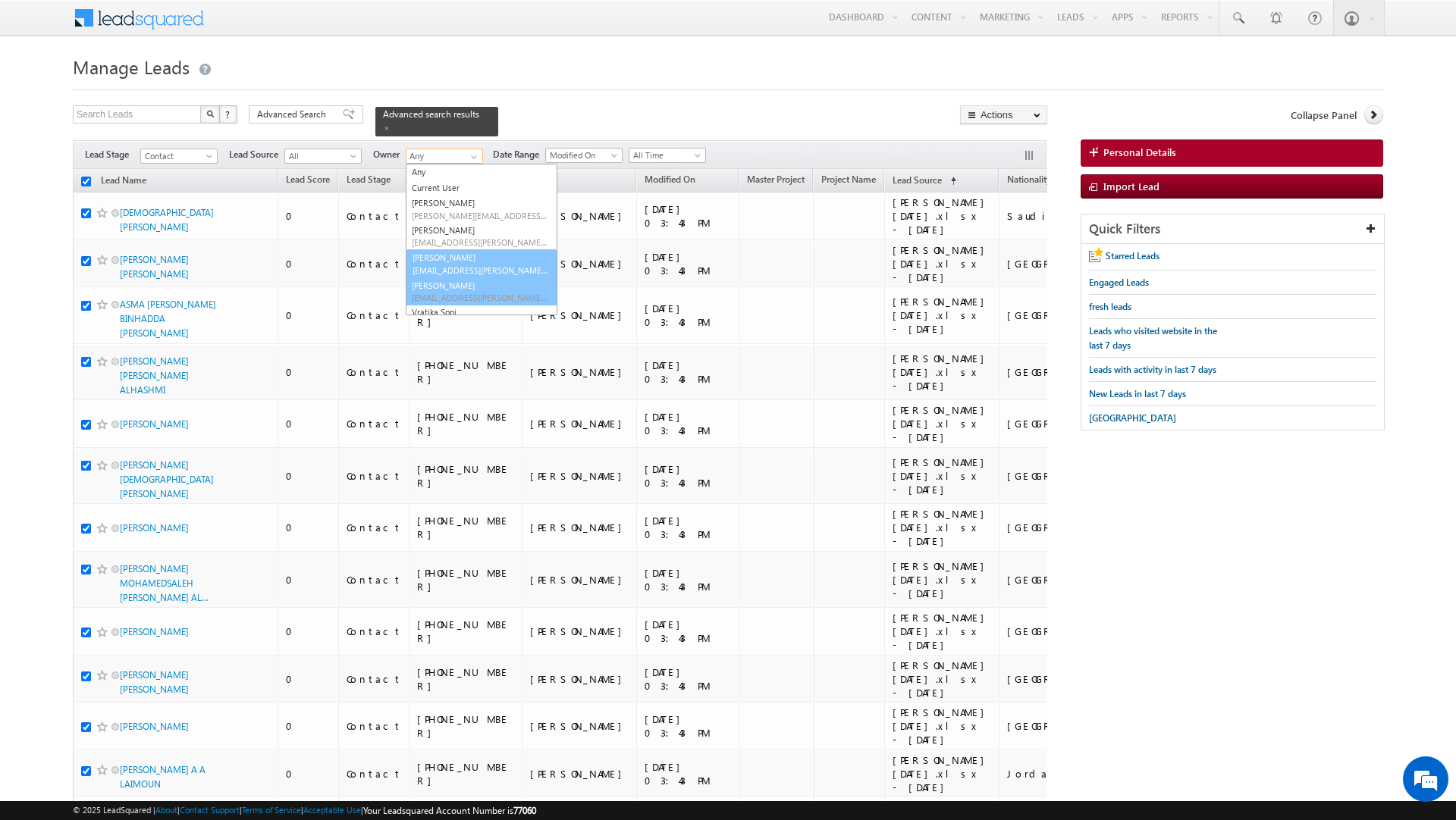
scroll to position [15, 0]
click at [617, 83] on div at bounding box center [728, 86] width 1310 height 10
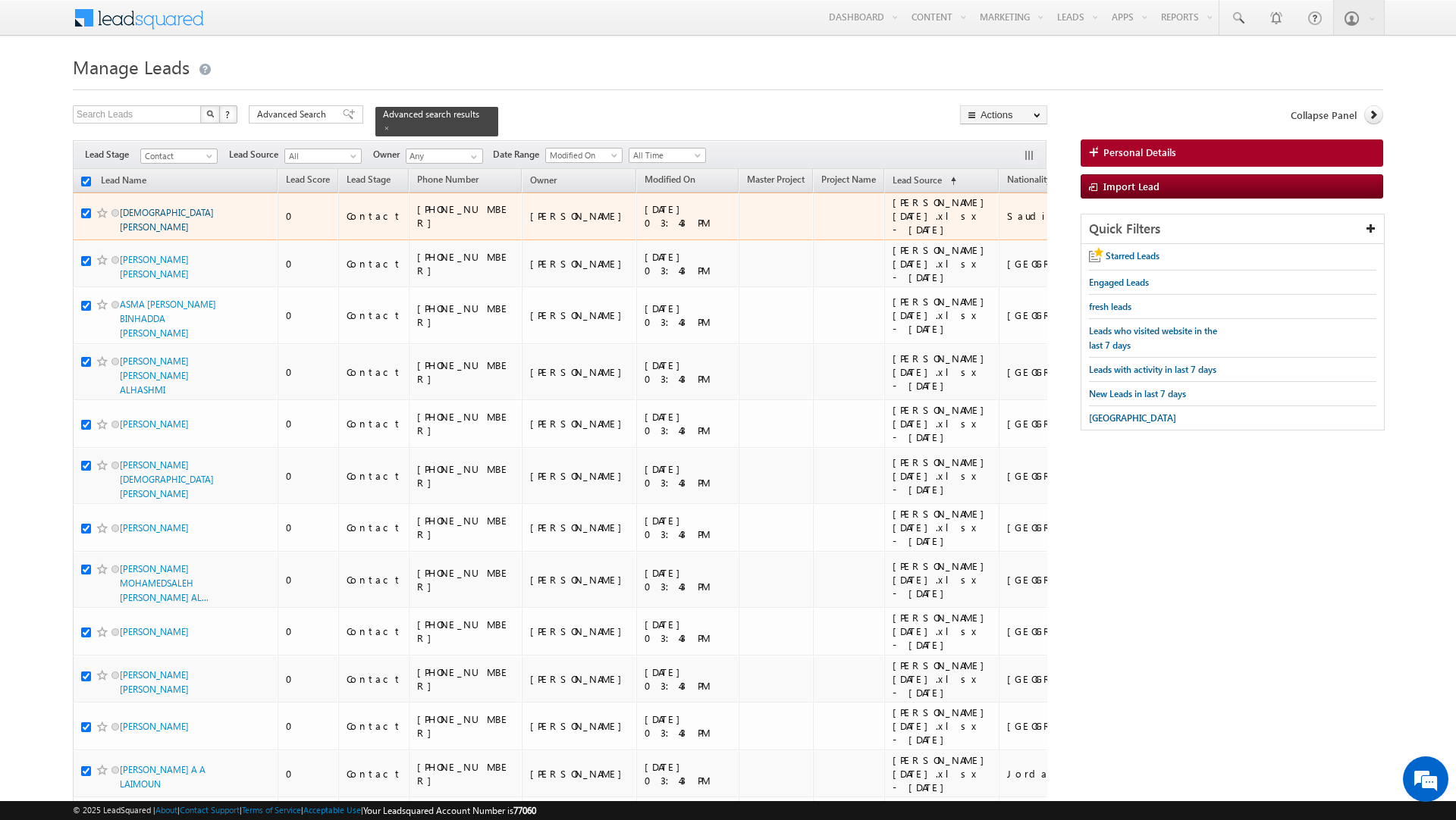
click at [157, 215] on link "[DEMOGRAPHIC_DATA] [PERSON_NAME]" at bounding box center [166, 220] width 94 height 25
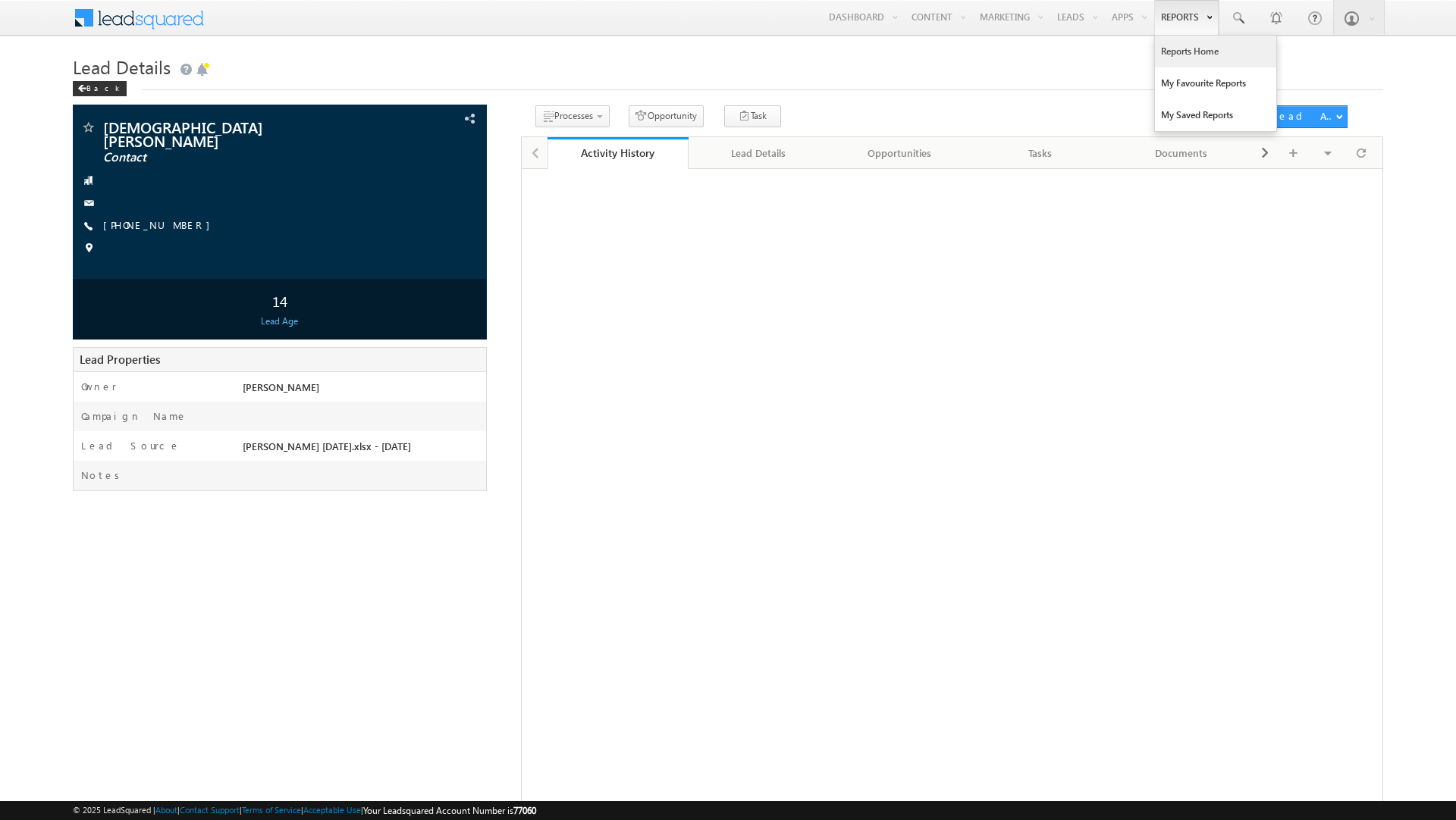
click at [1173, 52] on link "Reports Home" at bounding box center [1215, 52] width 121 height 32
